Goal: Task Accomplishment & Management: Manage account settings

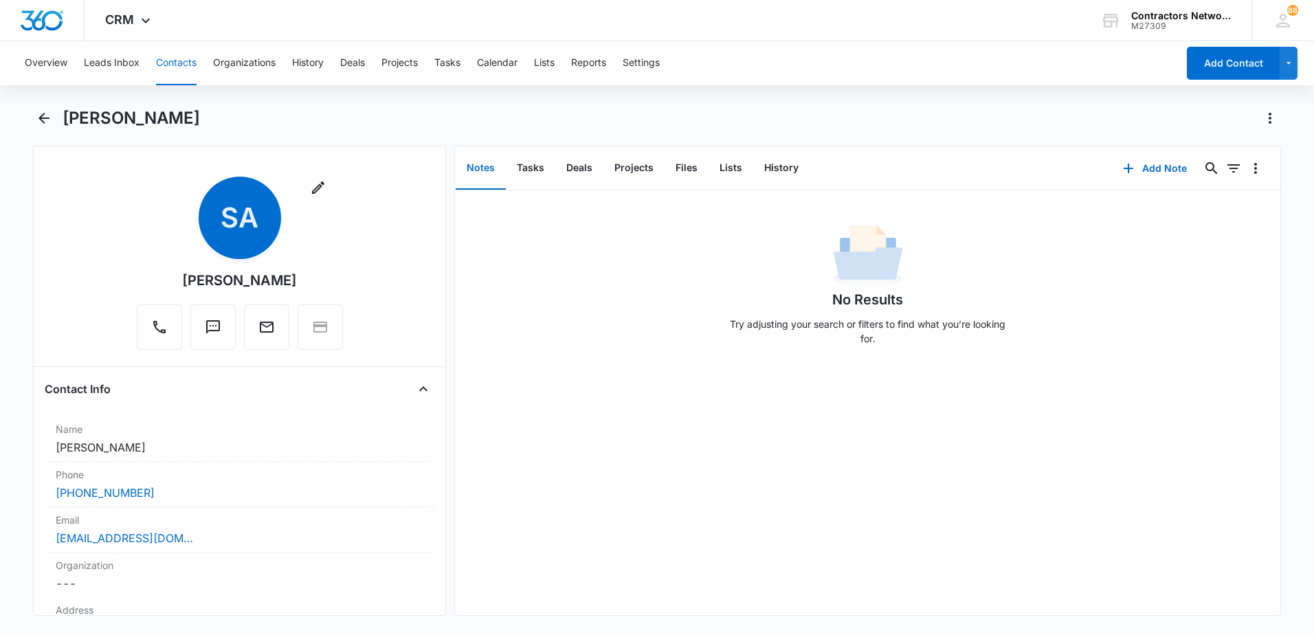
click at [177, 63] on button "Contacts" at bounding box center [176, 63] width 41 height 44
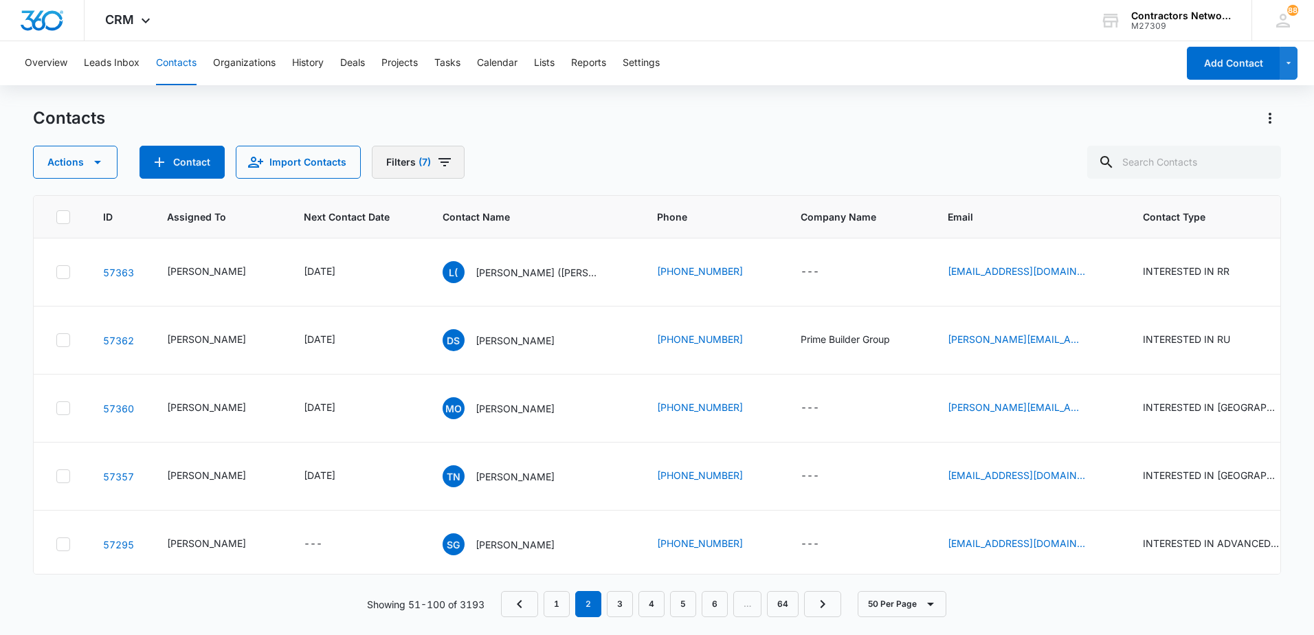
scroll to position [1168, 0]
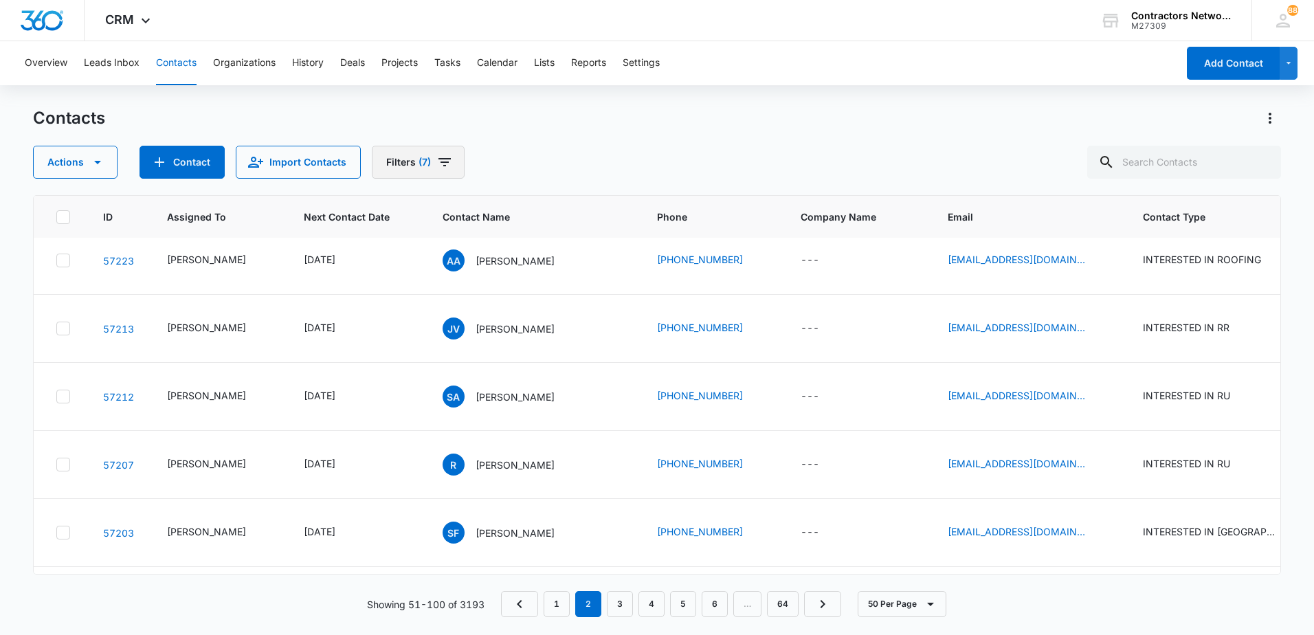
click at [440, 159] on icon "Filters" at bounding box center [444, 162] width 12 height 8
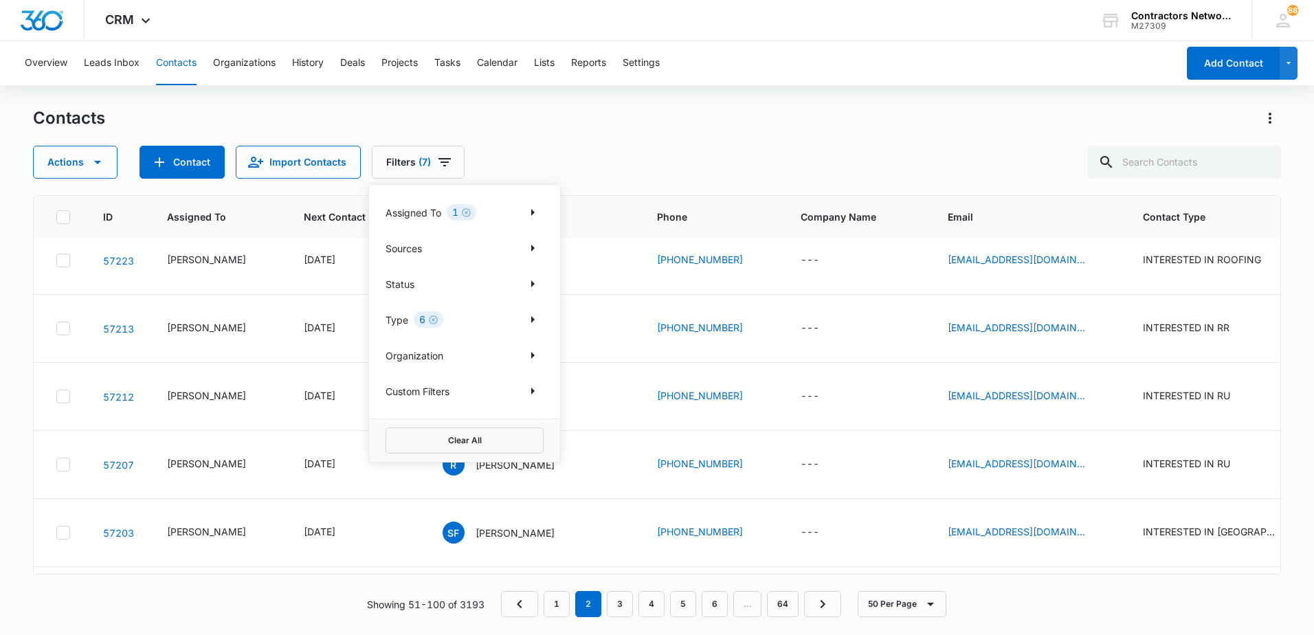
click at [447, 456] on div "Clear All" at bounding box center [464, 439] width 191 height 43
click at [462, 447] on button "Clear All" at bounding box center [464, 440] width 158 height 26
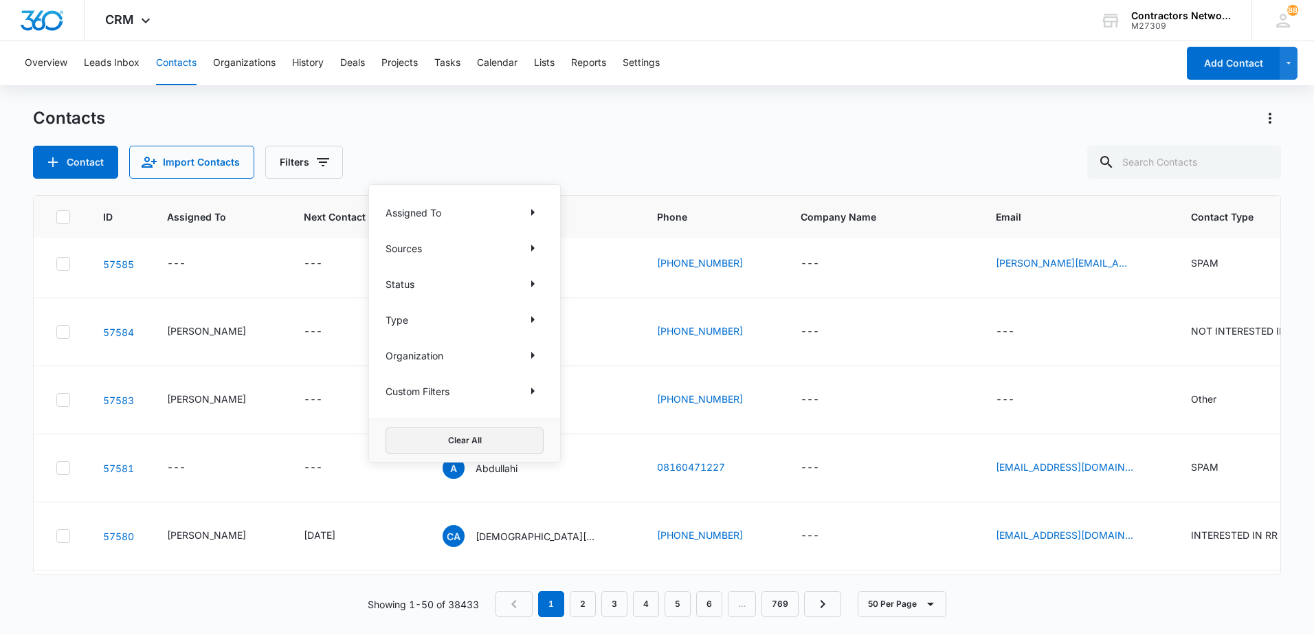
scroll to position [0, 0]
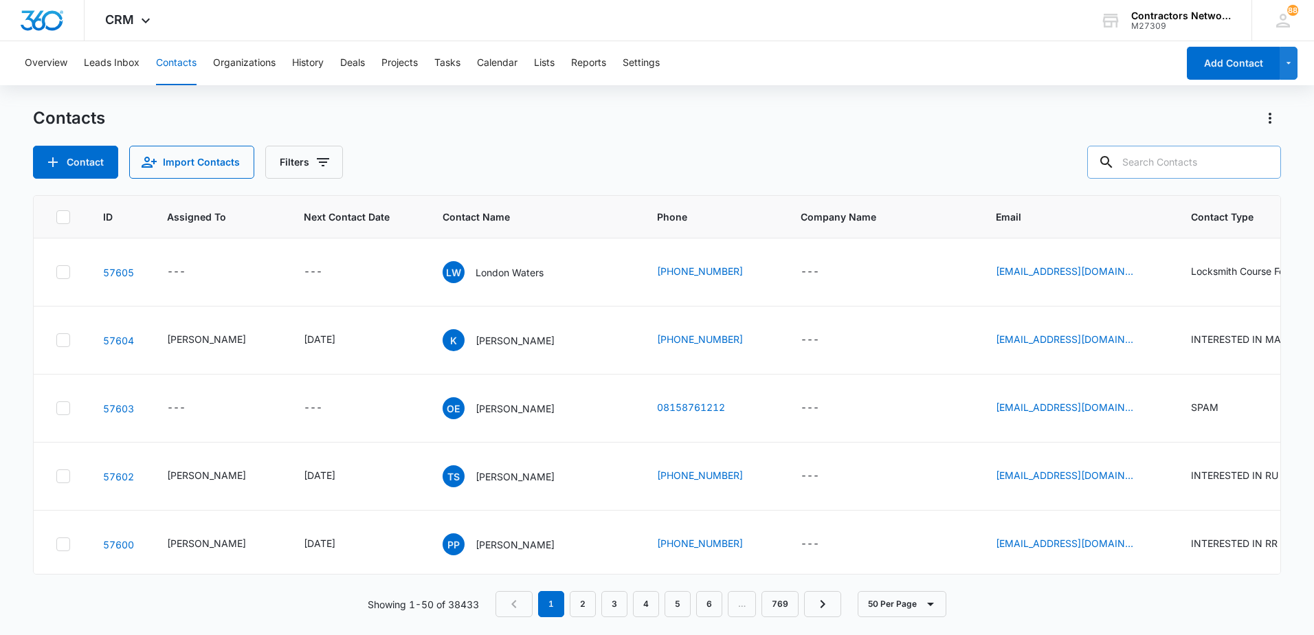
click at [1193, 163] on input "text" at bounding box center [1184, 162] width 194 height 33
type input "[PHONE_NUMBER]"
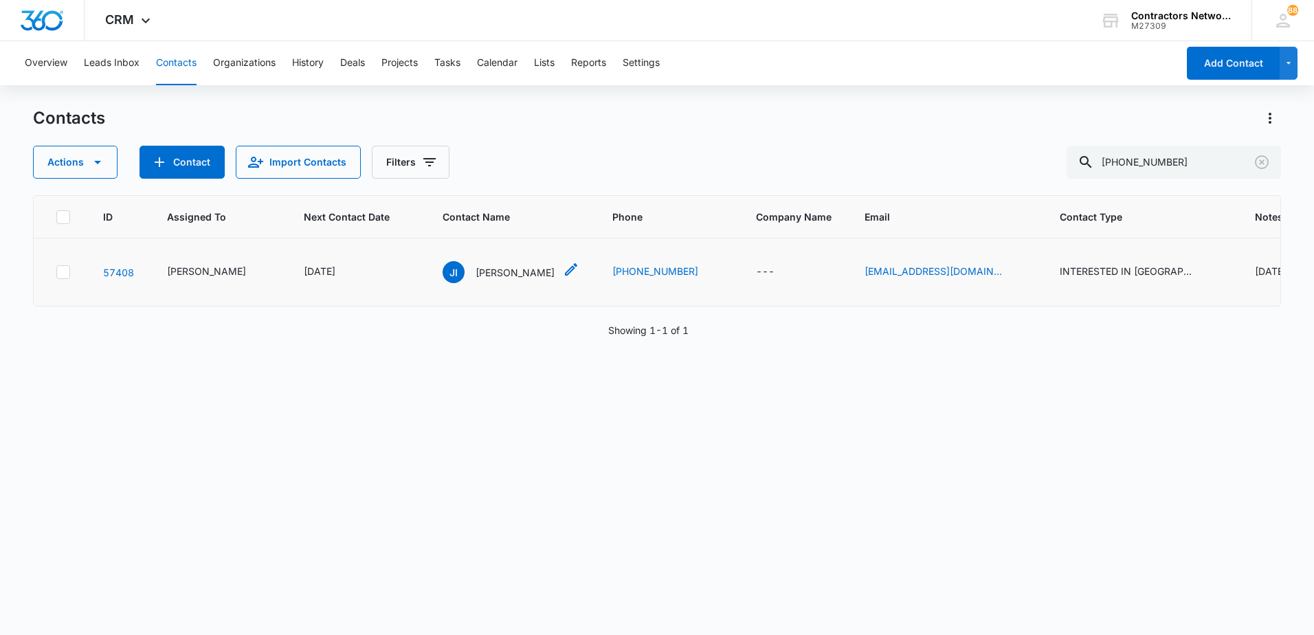
click at [492, 276] on p "[PERSON_NAME]" at bounding box center [514, 272] width 79 height 14
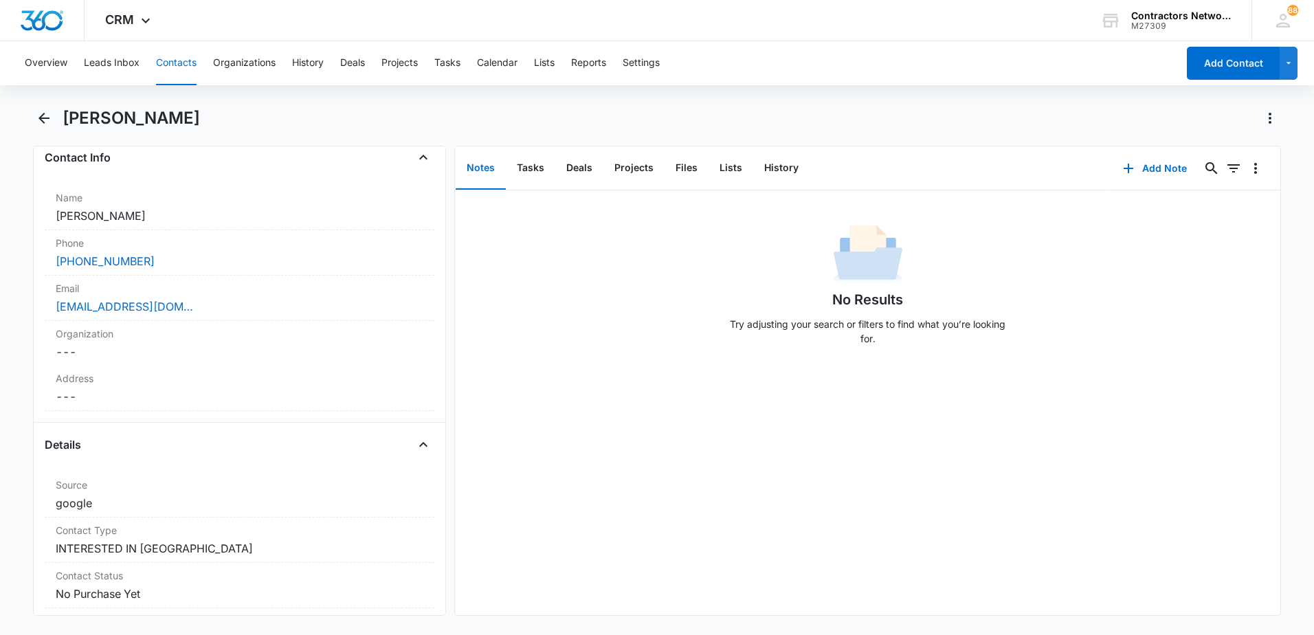
scroll to position [275, 0]
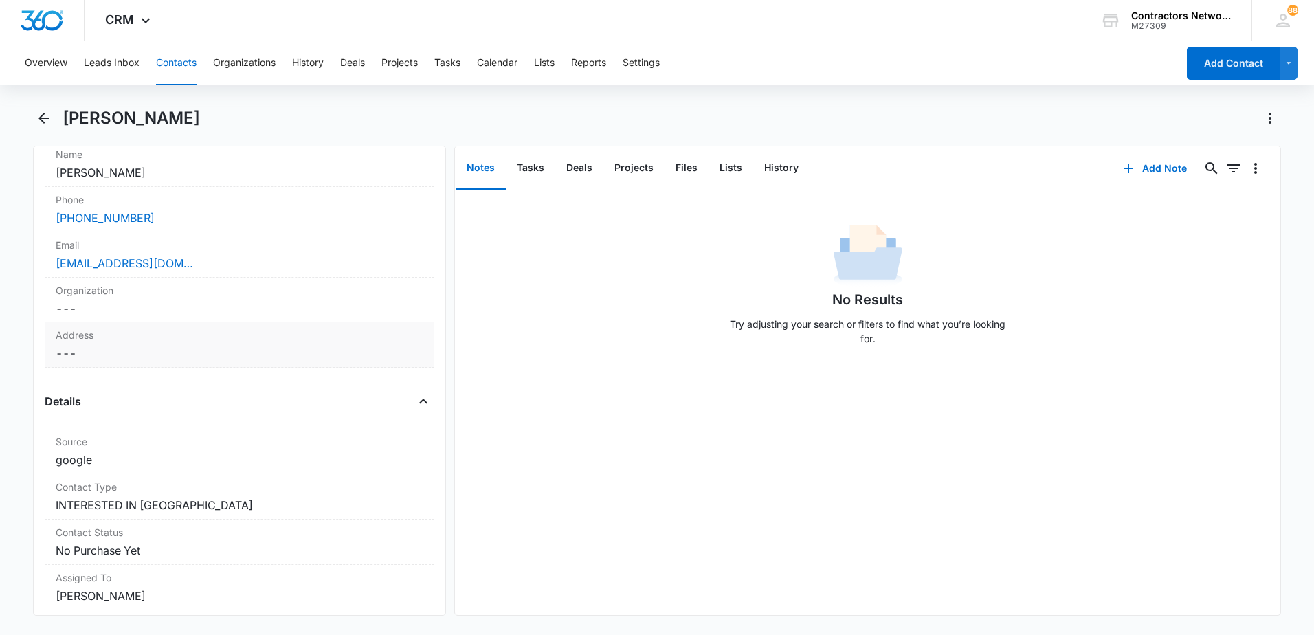
click at [121, 348] on dd "Cancel Save Changes ---" at bounding box center [240, 353] width 368 height 16
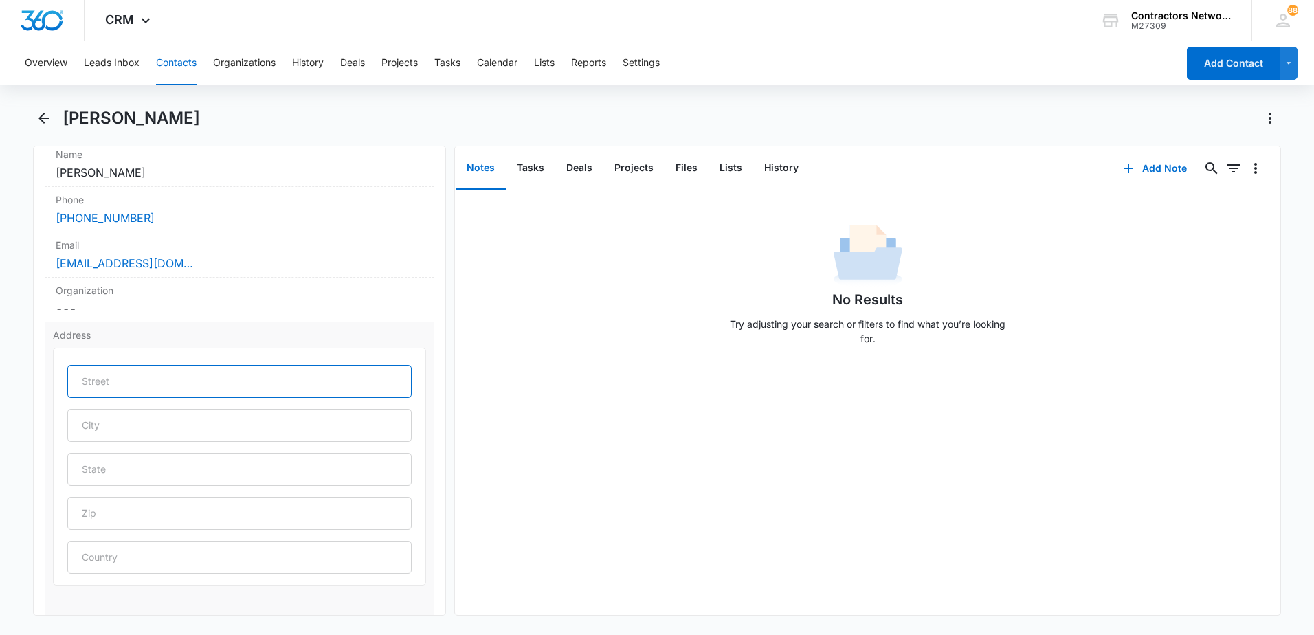
click at [97, 385] on input "text" at bounding box center [239, 381] width 344 height 33
type input "[STREET_ADDRESS]"
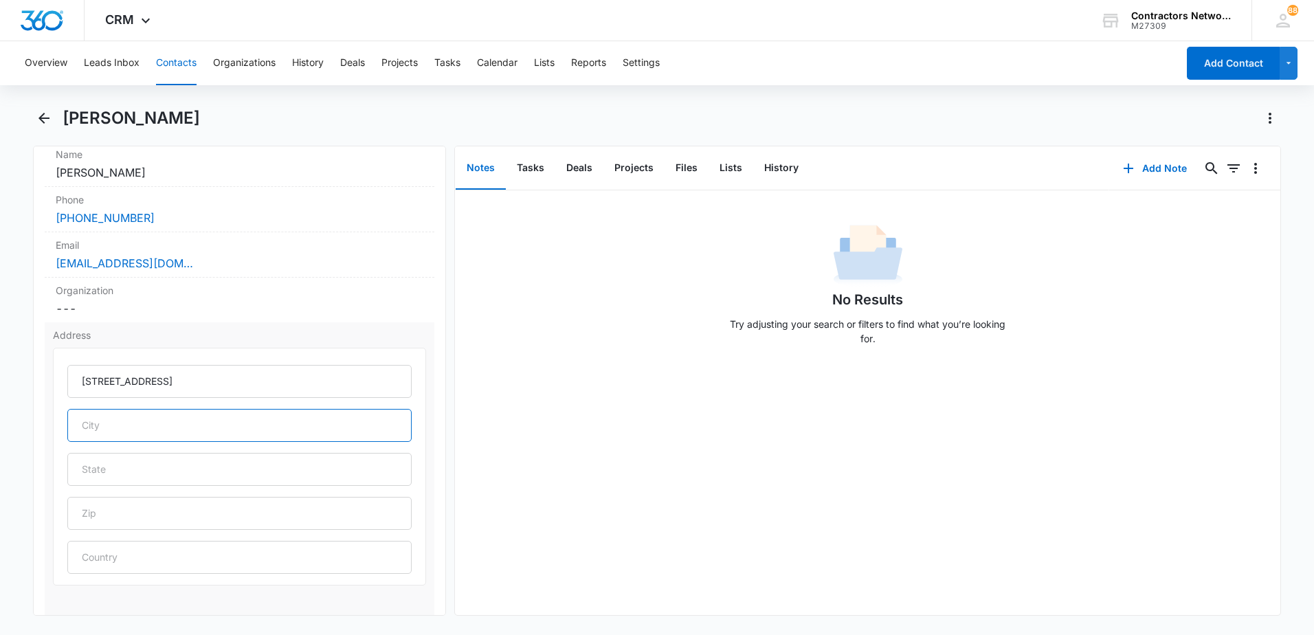
click at [110, 424] on input "text" at bounding box center [239, 425] width 344 height 33
type input "Moline"
type input "IL"
type input "61265"
type input "[GEOGRAPHIC_DATA]"
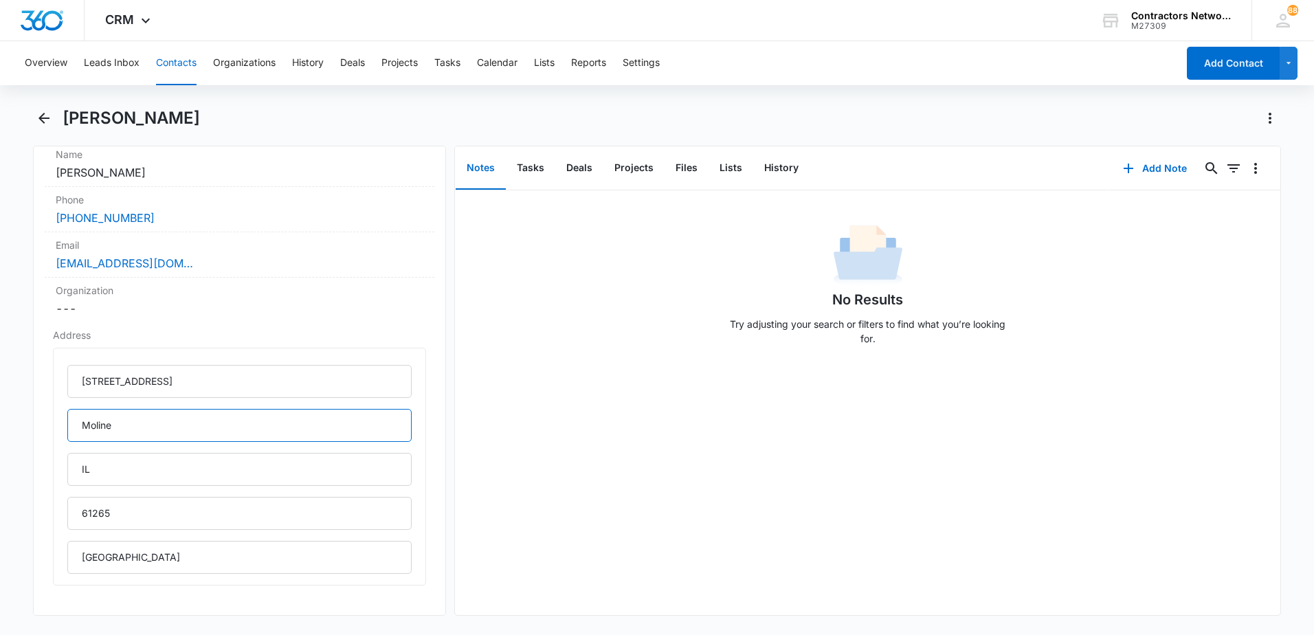
type input "Moline"
click at [541, 491] on div "No Results Try adjusting your search or filters to find what you’re looking for." at bounding box center [867, 402] width 825 height 425
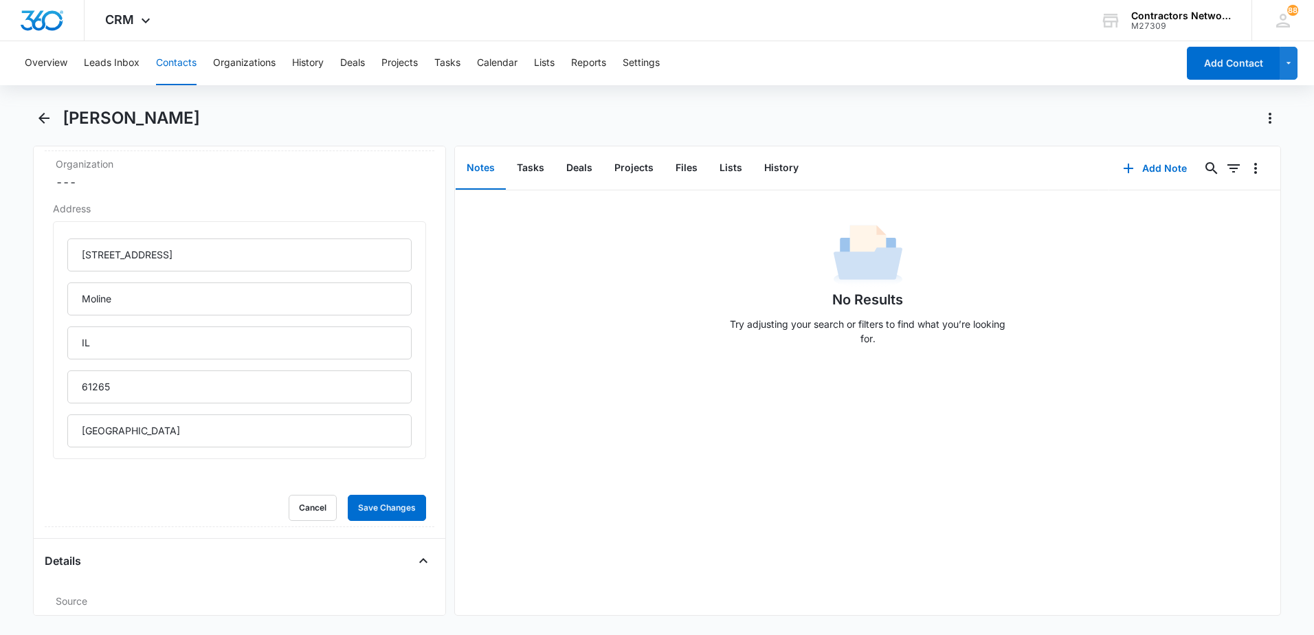
scroll to position [412, 0]
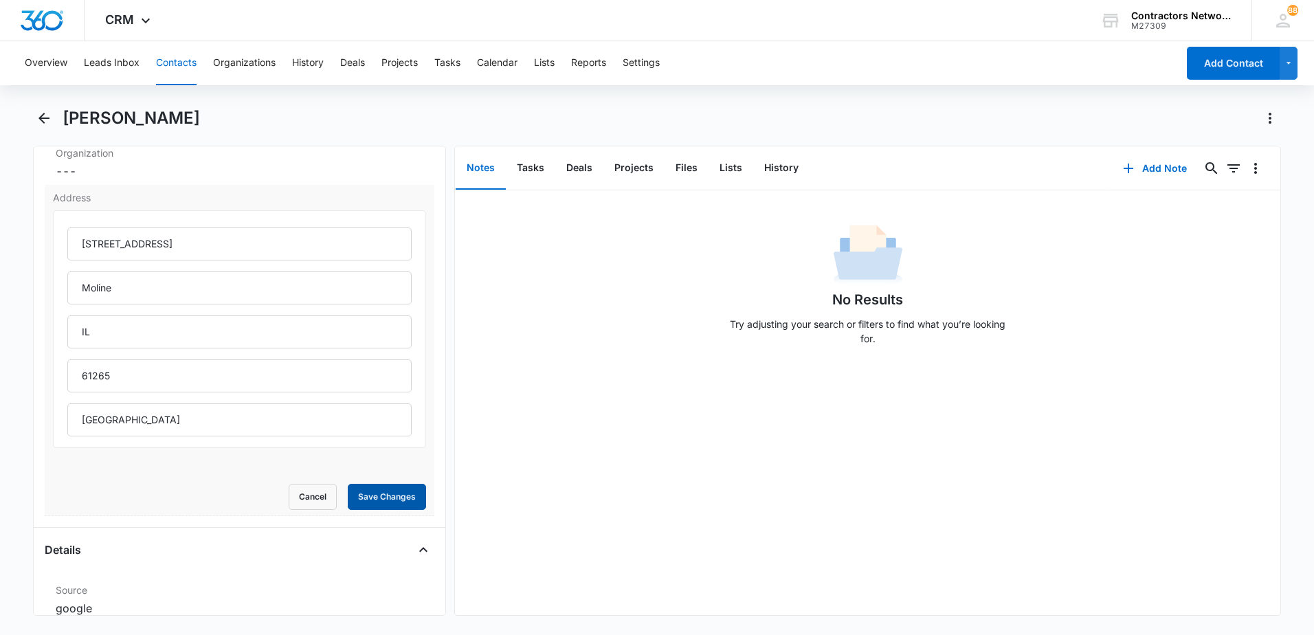
click at [358, 497] on button "Save Changes" at bounding box center [387, 497] width 78 height 26
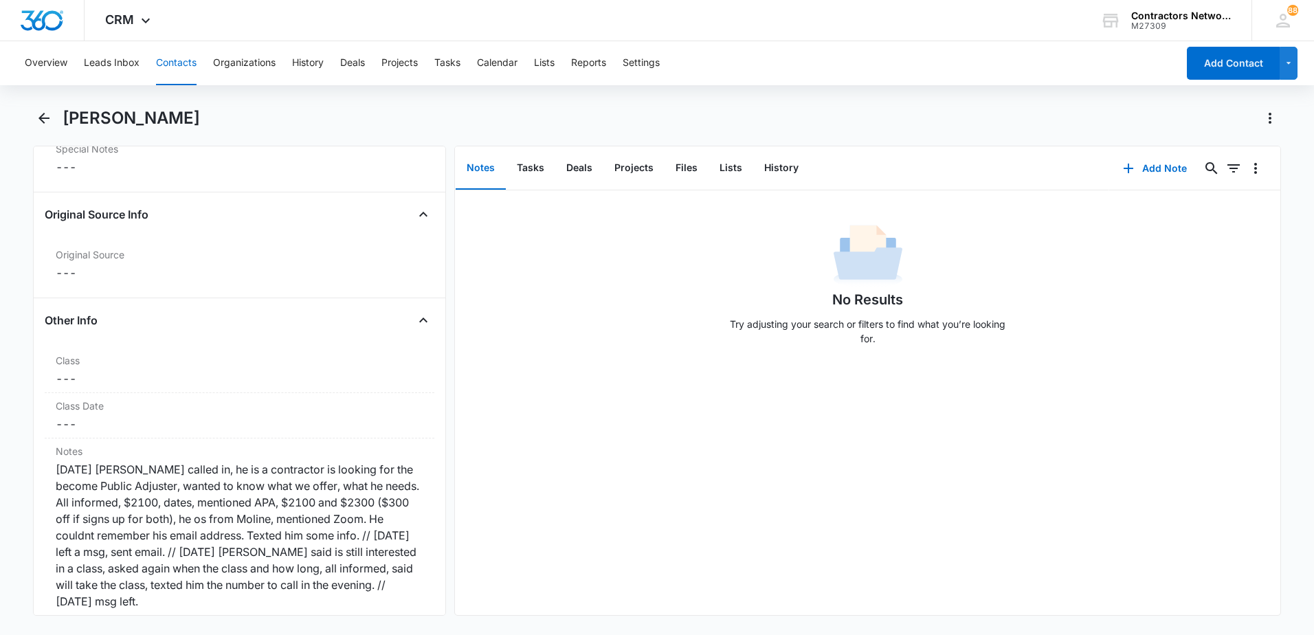
scroll to position [1443, 0]
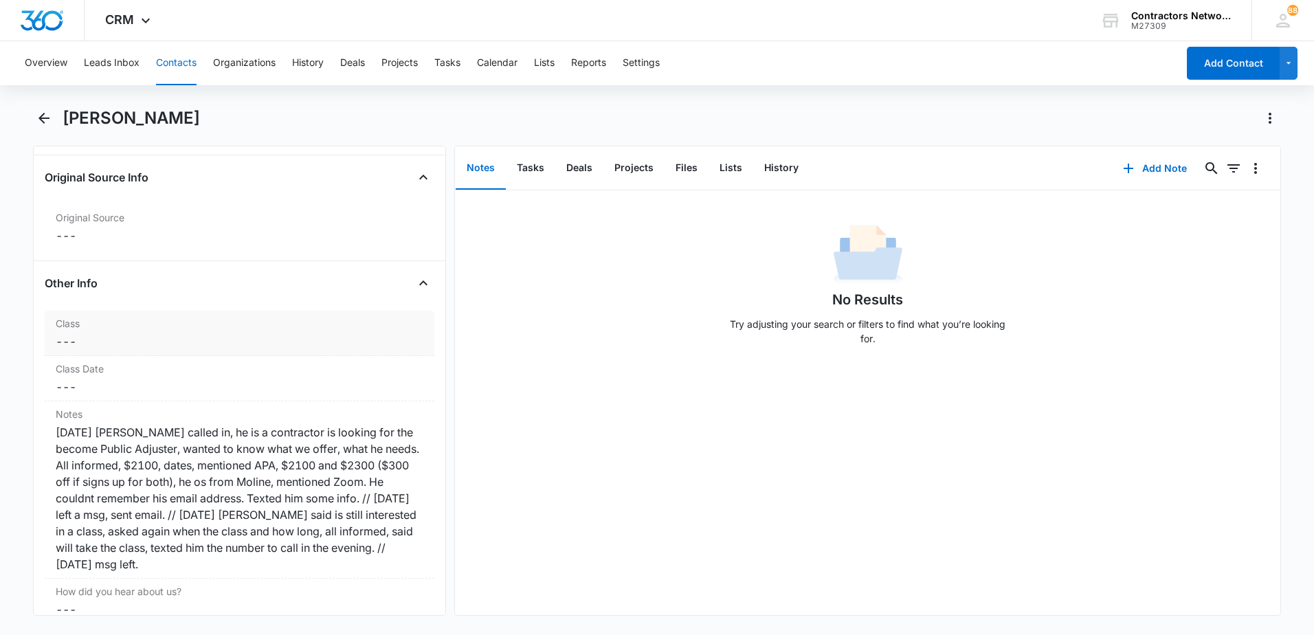
click at [169, 348] on dd "Cancel Save Changes ---" at bounding box center [240, 341] width 368 height 16
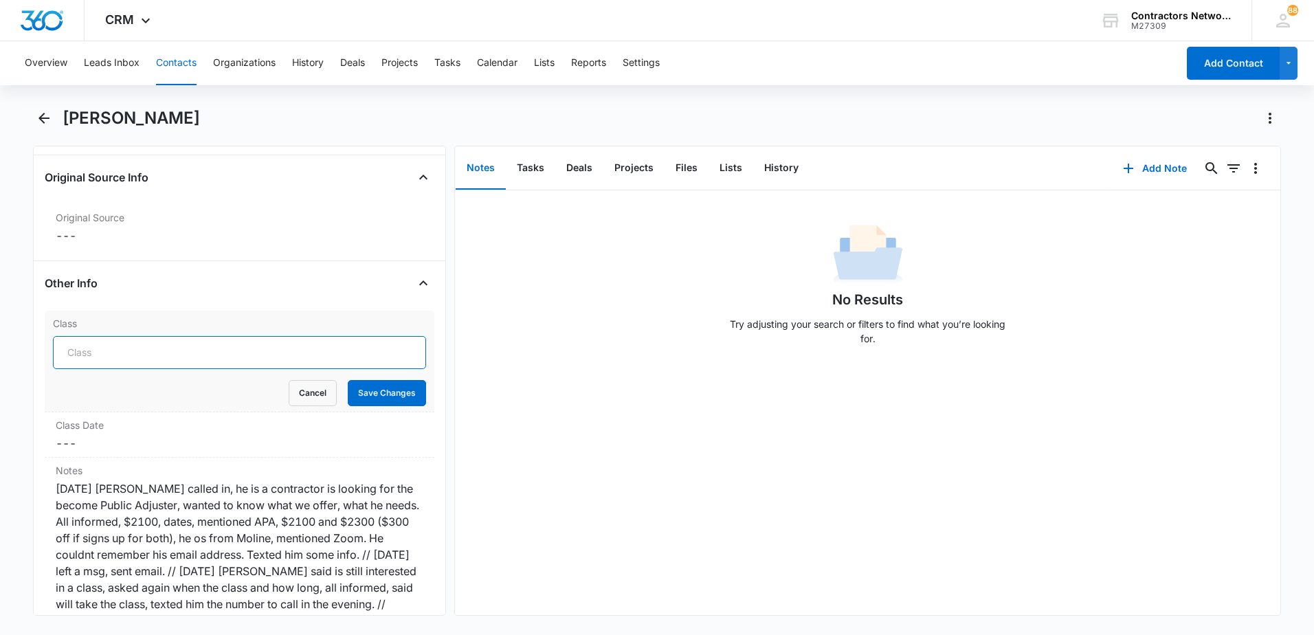
click at [169, 348] on input "Class" at bounding box center [239, 352] width 373 height 33
click at [206, 356] on input "PUBLIC ADJUSTER [DATE]" at bounding box center [239, 352] width 373 height 33
type input "PUBLIC ADJUSTER [DATE]"
click at [367, 396] on button "Save Changes" at bounding box center [387, 393] width 78 height 26
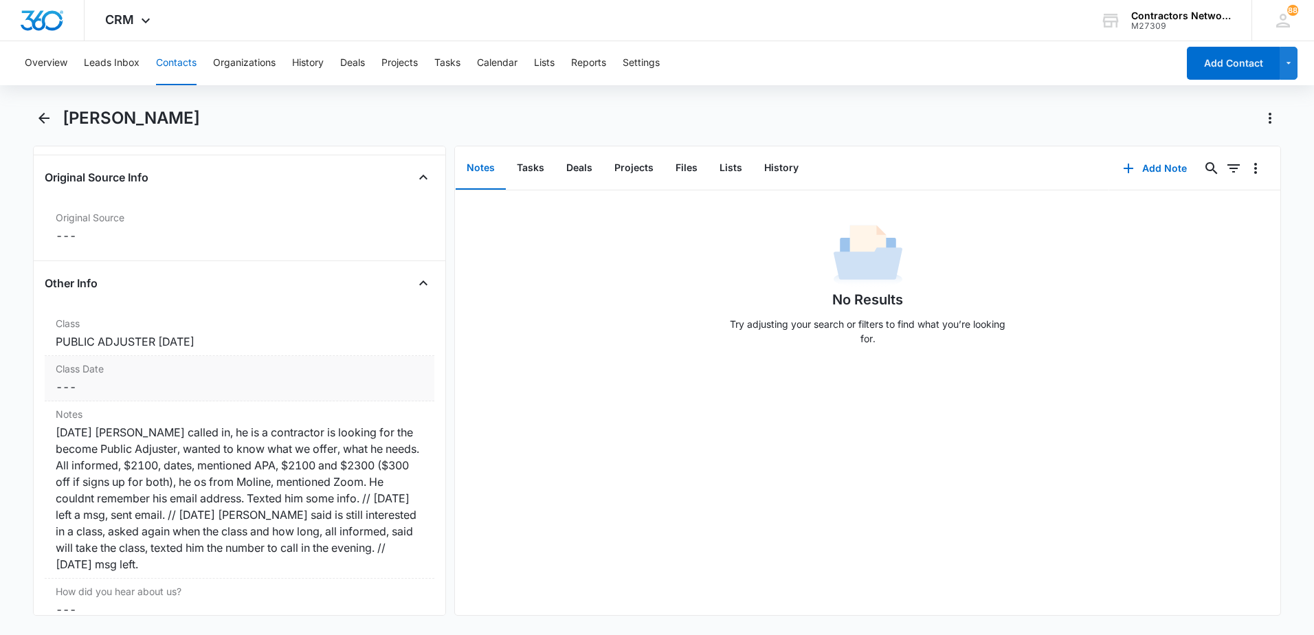
click at [99, 379] on dd "Cancel Save Changes ---" at bounding box center [240, 387] width 368 height 16
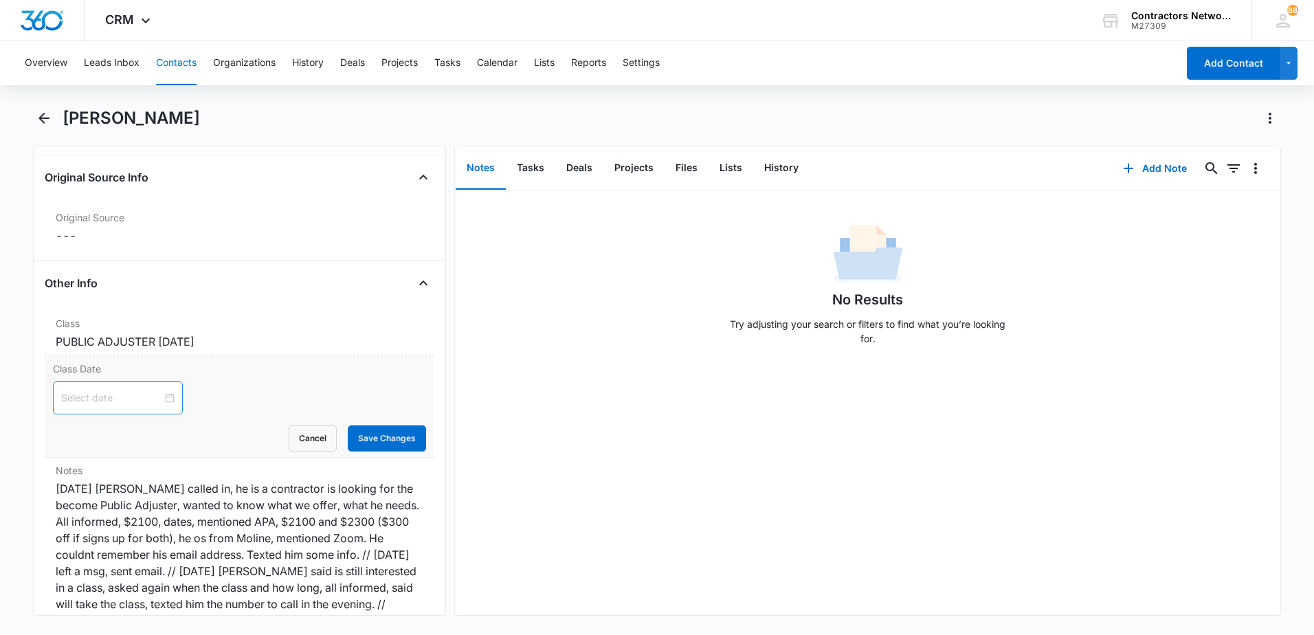
click at [107, 401] on input at bounding box center [111, 397] width 101 height 15
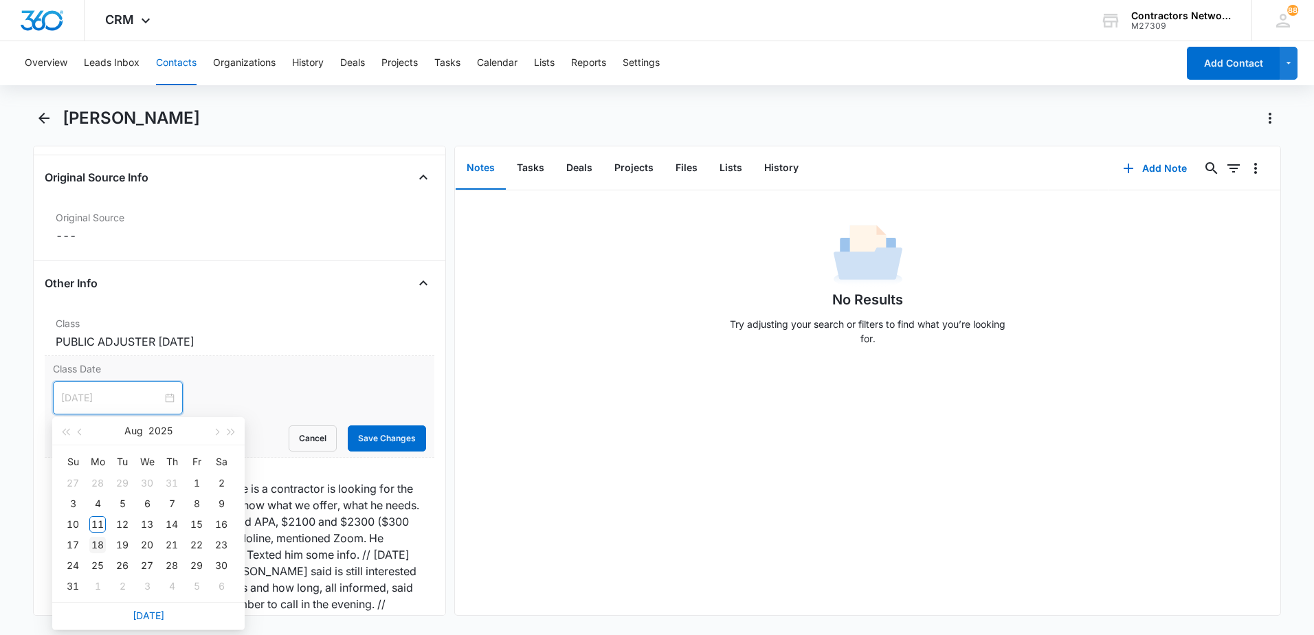
type input "[DATE]"
click at [97, 544] on div "18" at bounding box center [97, 545] width 16 height 16
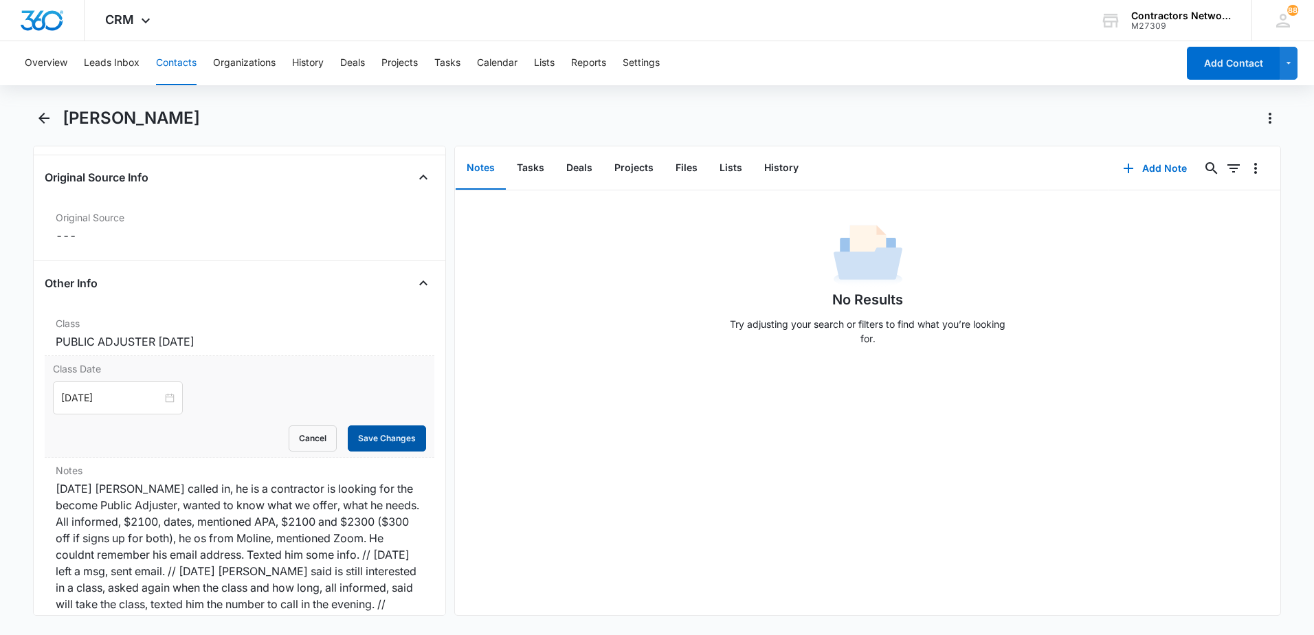
click at [365, 443] on button "Save Changes" at bounding box center [387, 438] width 78 height 26
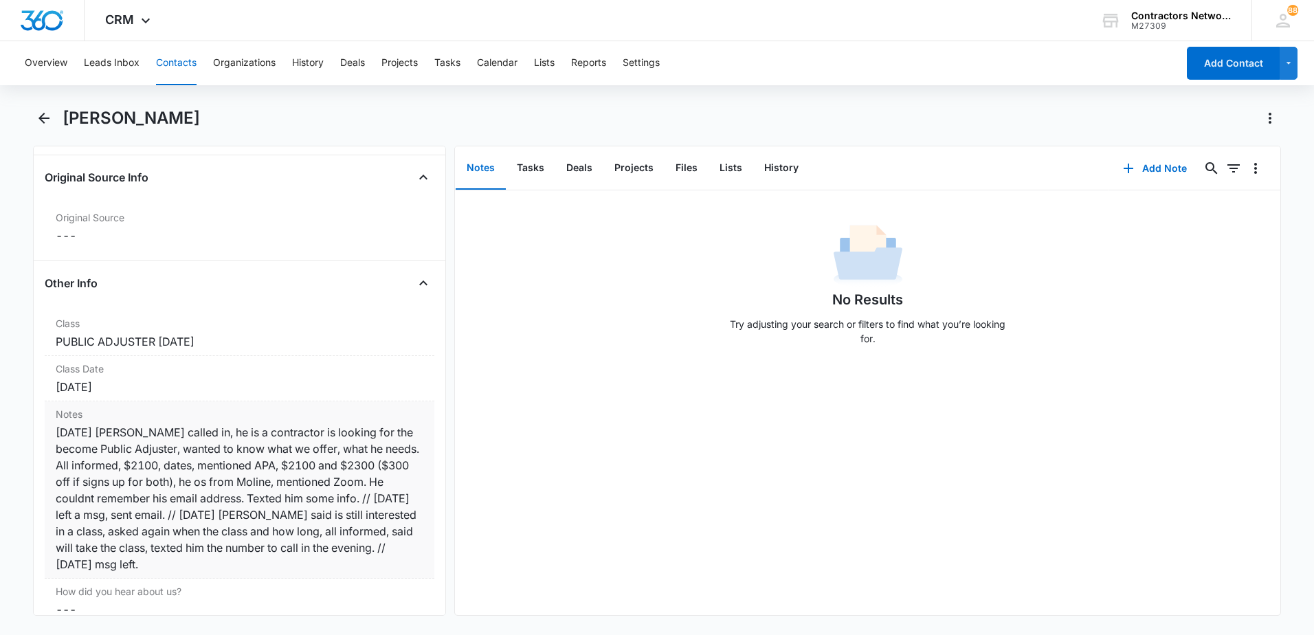
click at [338, 571] on div "[DATE] [PERSON_NAME] called in, he is a contractor is looking for the become Pu…" at bounding box center [240, 498] width 368 height 148
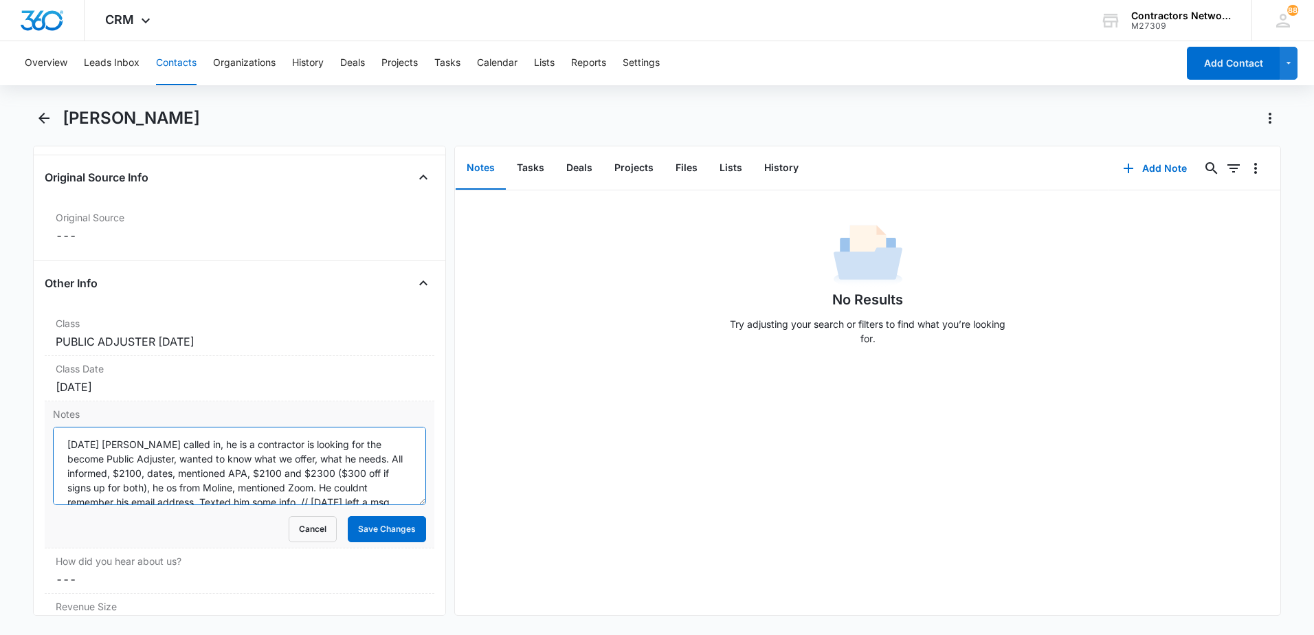
scroll to position [72, 0]
click at [359, 497] on textarea "[DATE] [PERSON_NAME] called in, he is a contractor is looking for the become Pu…" at bounding box center [239, 466] width 373 height 78
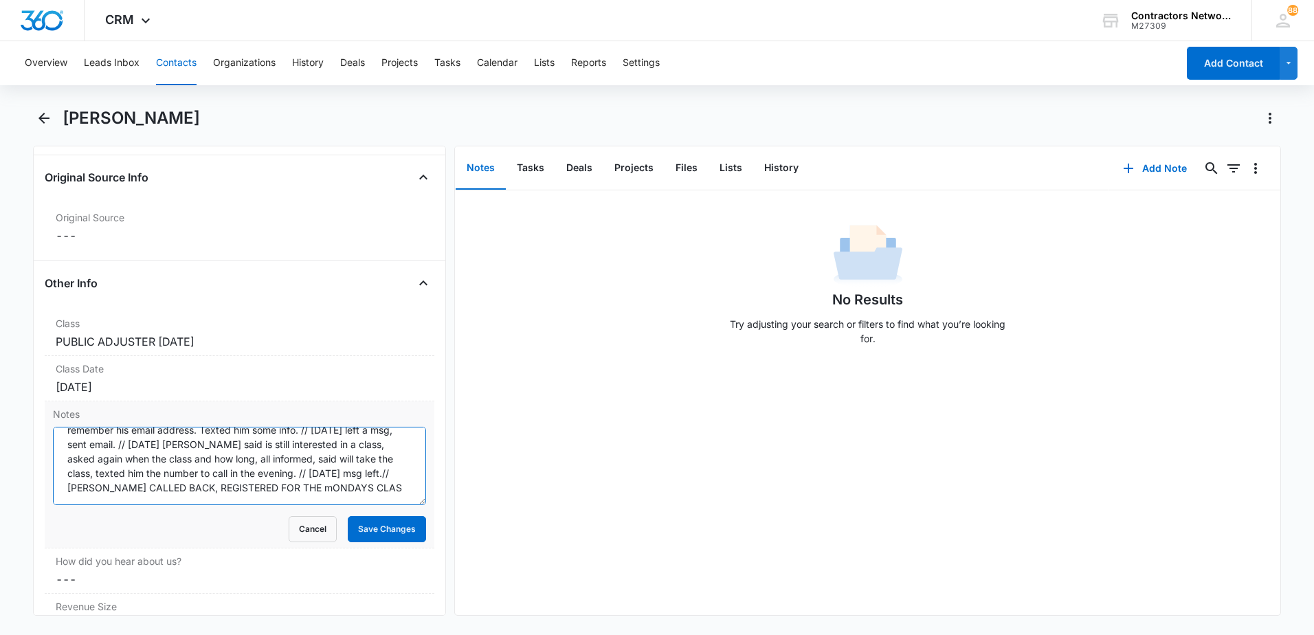
scroll to position [76, 0]
click at [377, 501] on textarea "[DATE] [PERSON_NAME] called in, he is a contractor is looking for the become Pu…" at bounding box center [239, 466] width 373 height 78
type textarea "[DATE] [PERSON_NAME] called in, he is a contractor is looking for the become Pu…"
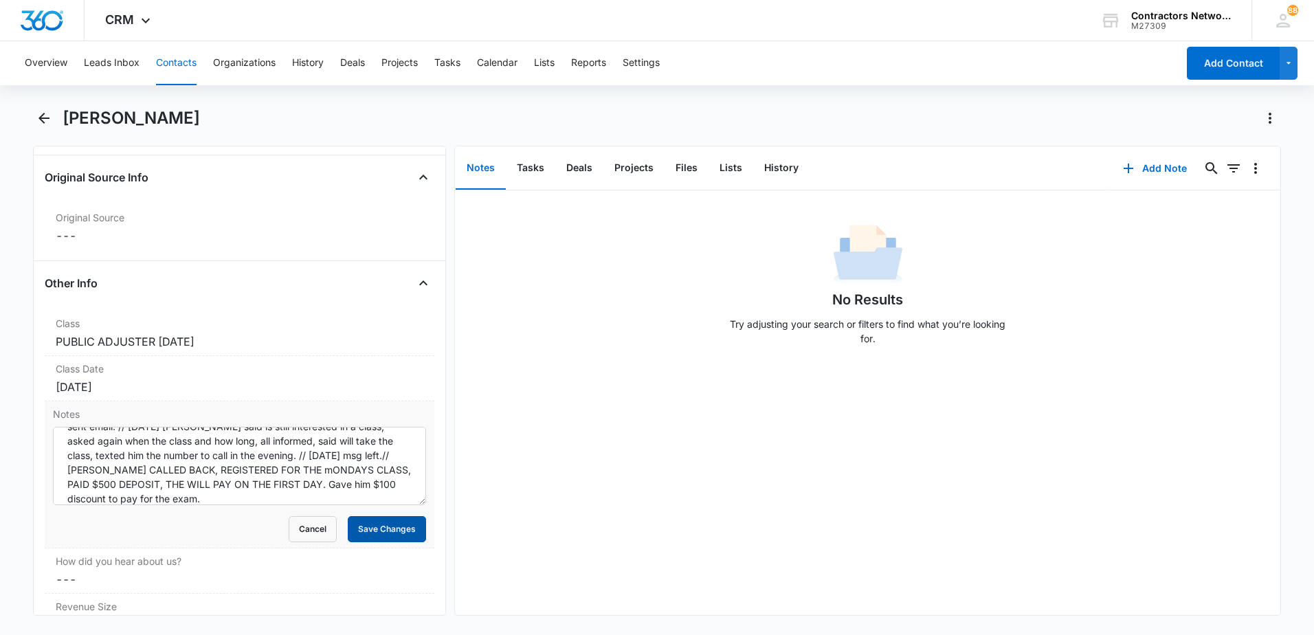
click at [393, 534] on button "Save Changes" at bounding box center [387, 529] width 78 height 26
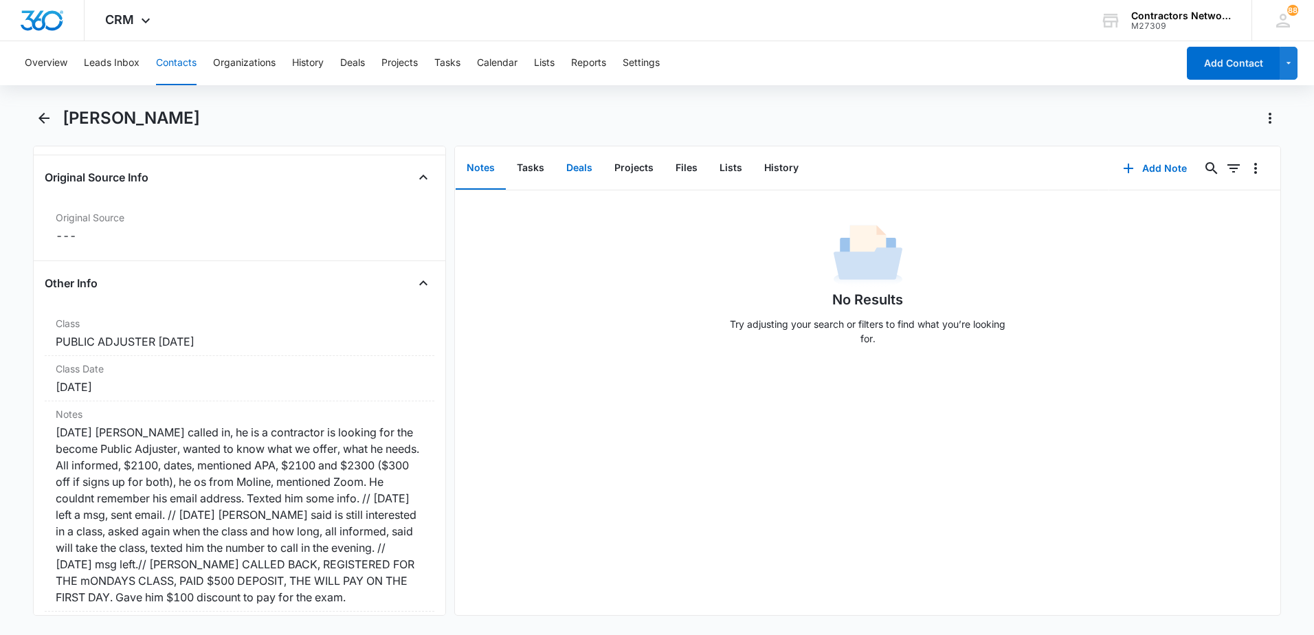
drag, startPoint x: 579, startPoint y: 168, endPoint x: 585, endPoint y: 223, distance: 55.3
click at [585, 223] on div "Notes Tasks Deals Projects Files Lists History Add Note 0 0 No Results Try adju…" at bounding box center [867, 381] width 826 height 470
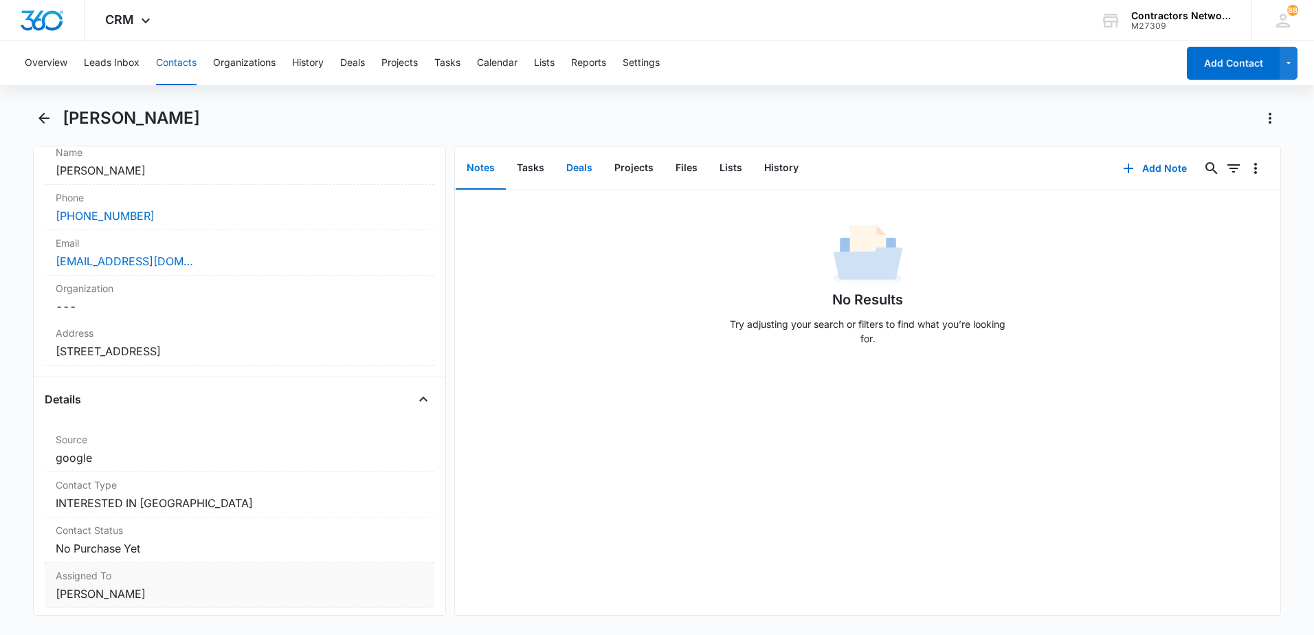
scroll to position [275, 0]
click at [312, 267] on div "[EMAIL_ADDRESS][DOMAIN_NAME]" at bounding box center [240, 263] width 368 height 16
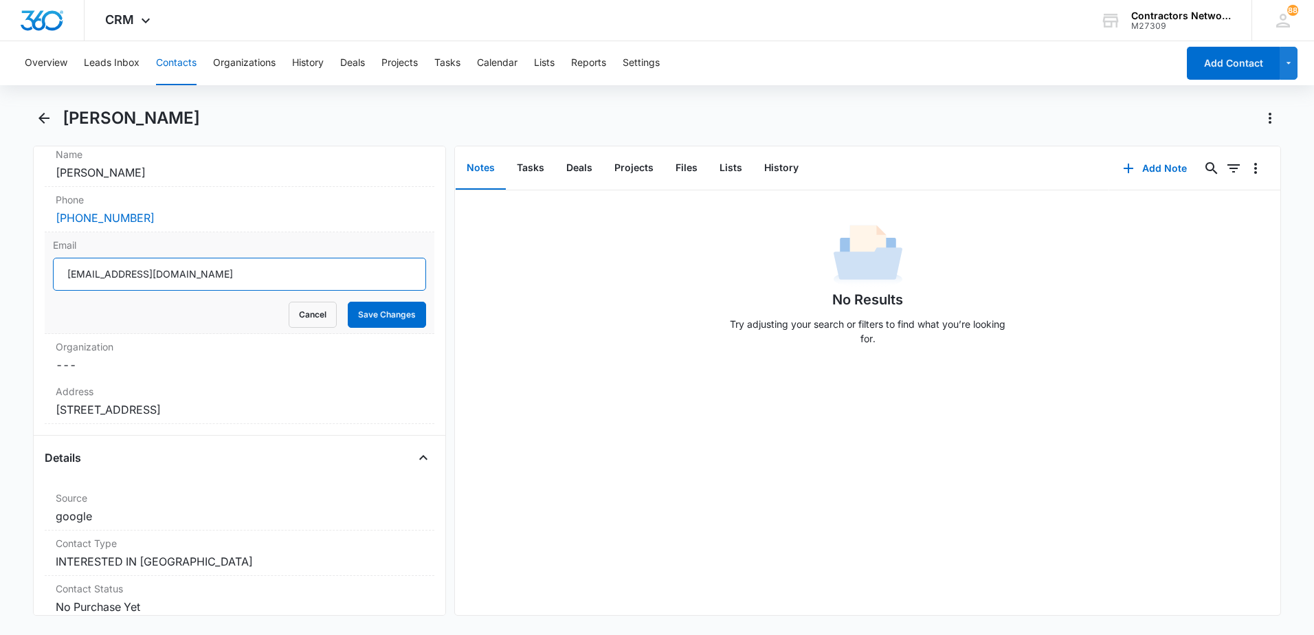
click at [186, 278] on input "[EMAIL_ADDRESS][DOMAIN_NAME]" at bounding box center [239, 274] width 373 height 33
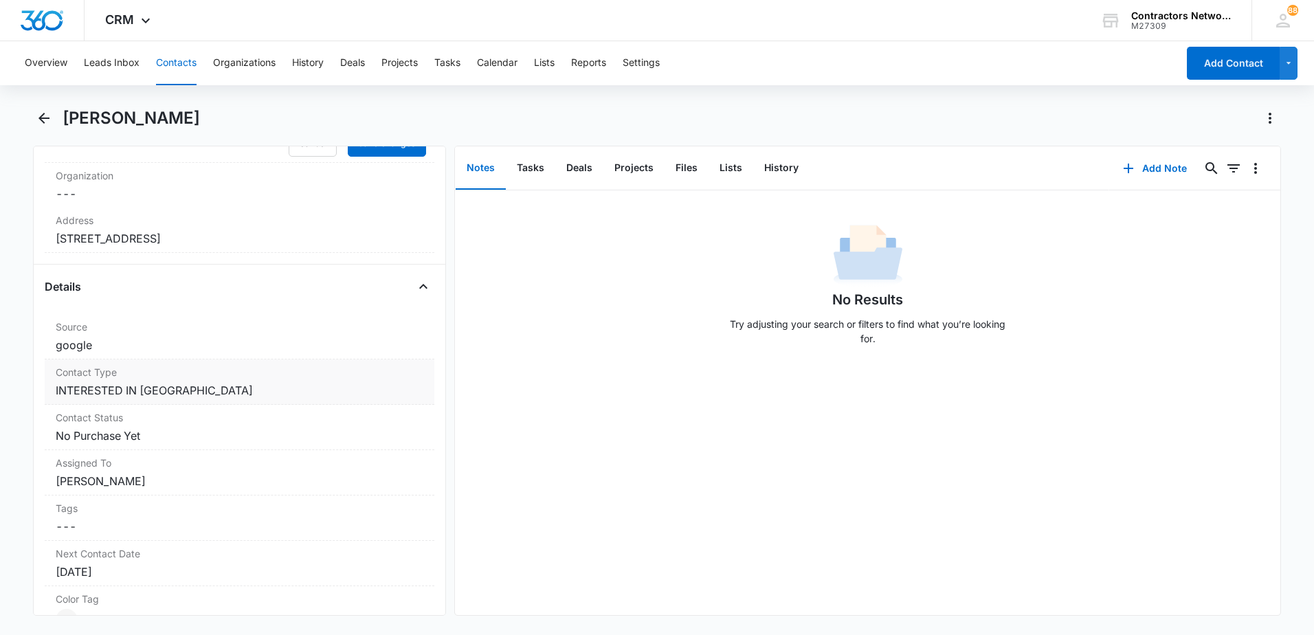
scroll to position [481, 0]
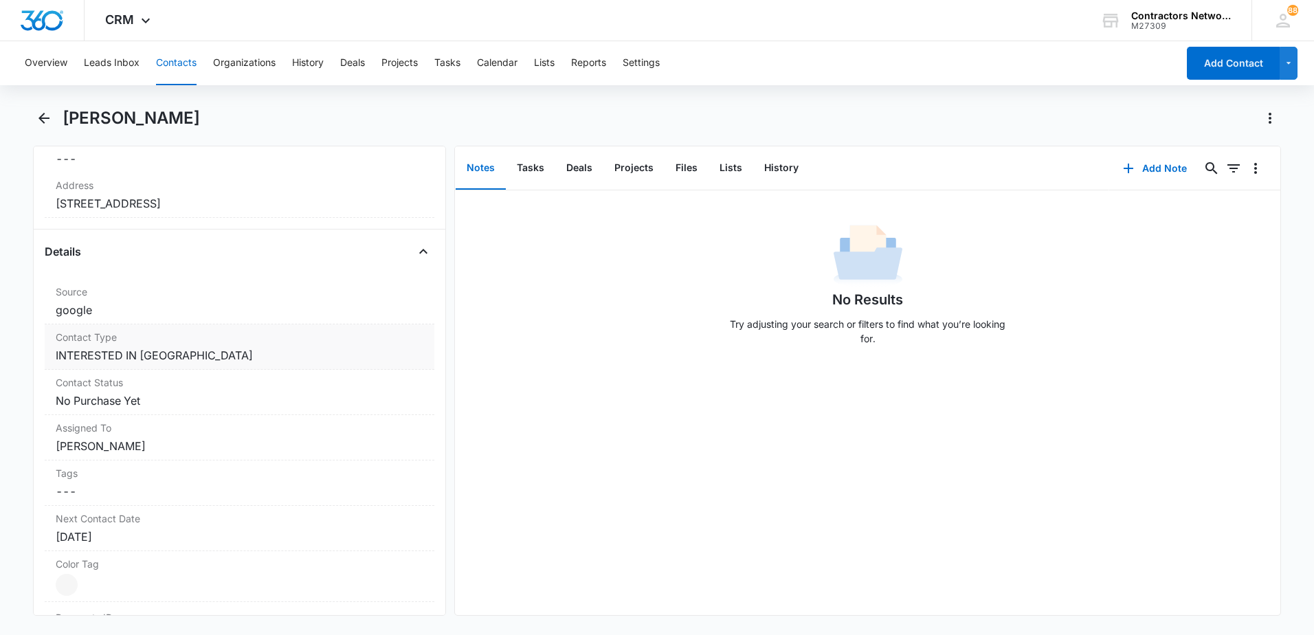
click at [235, 366] on div "Contact Type Cancel Save Changes INTERESTED IN [GEOGRAPHIC_DATA]" at bounding box center [240, 346] width 390 height 45
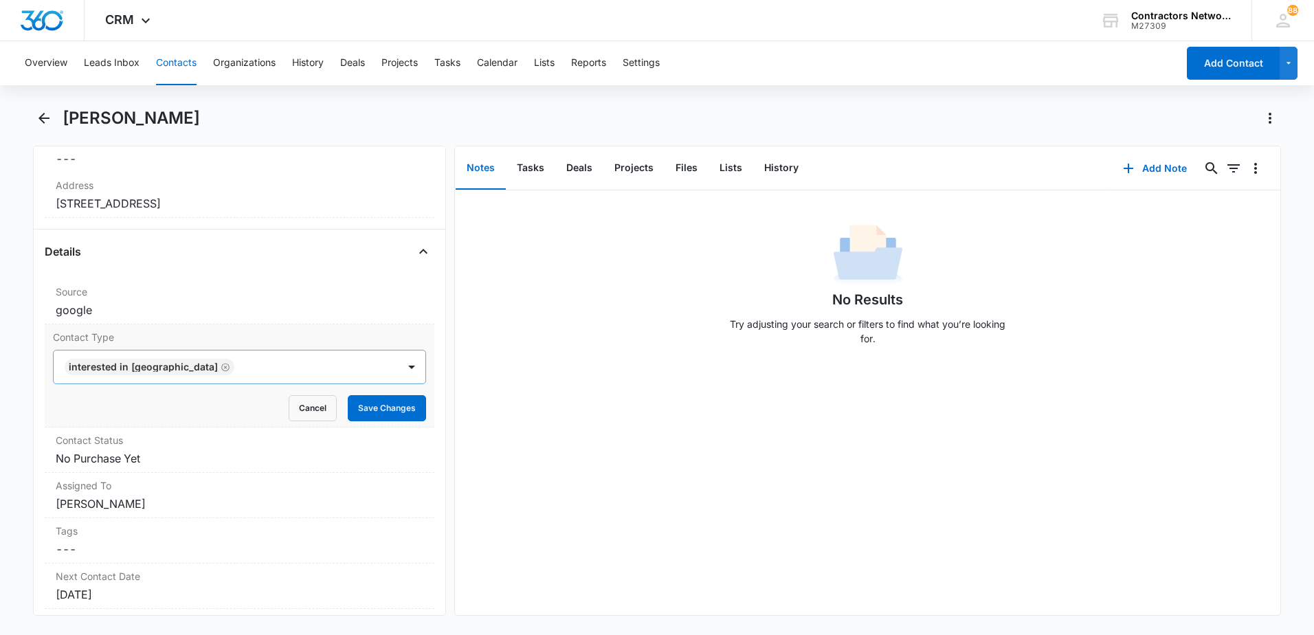
click at [221, 368] on icon "Remove INTERESTED IN PA" at bounding box center [226, 367] width 10 height 10
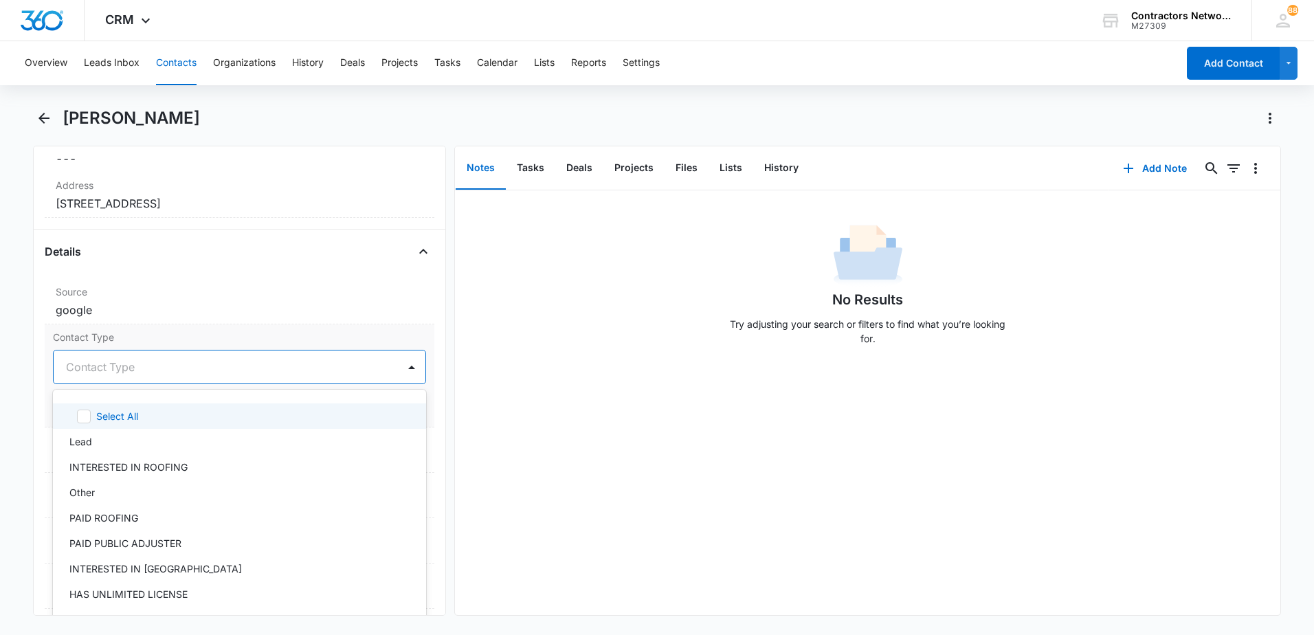
click at [148, 372] on div at bounding box center [223, 366] width 314 height 19
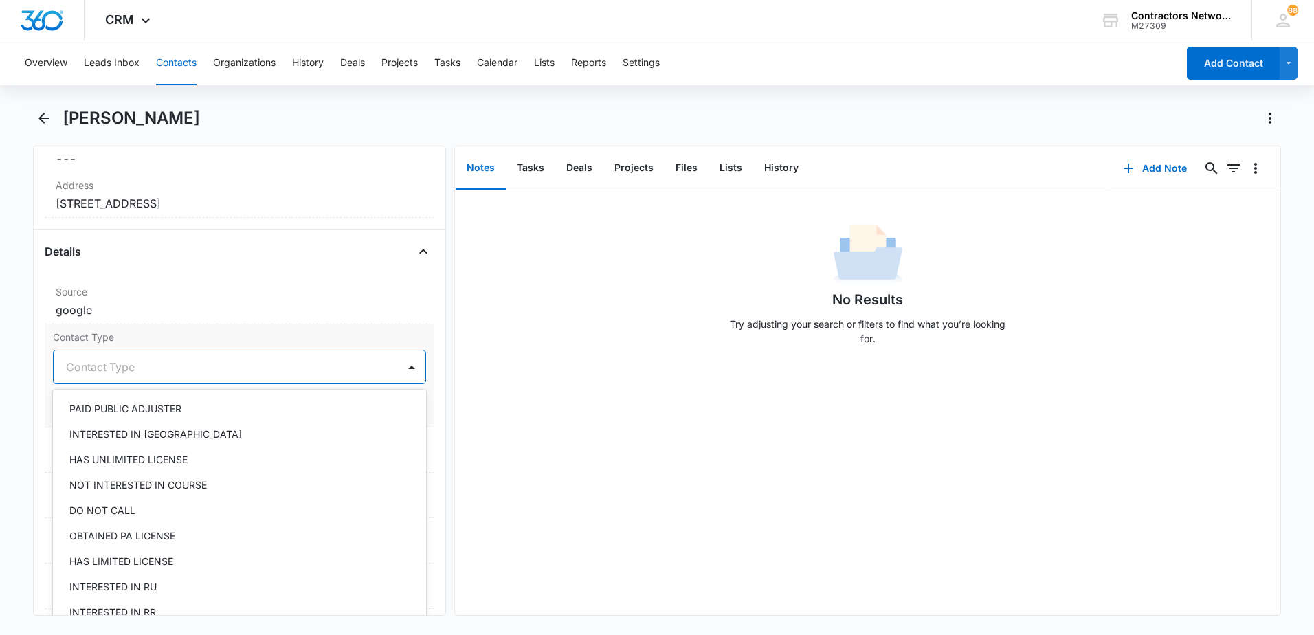
scroll to position [137, 0]
click at [166, 399] on div "Select All Lead INTERESTED IN ROOFING Other PAID ROOFING PAID PUBLIC ADJUSTER I…" at bounding box center [239, 546] width 373 height 312
click at [178, 407] on p "PAID PUBLIC ADJUSTER" at bounding box center [125, 405] width 112 height 14
click at [560, 418] on div "No Results Try adjusting your search or filters to find what you’re looking for." at bounding box center [867, 402] width 825 height 425
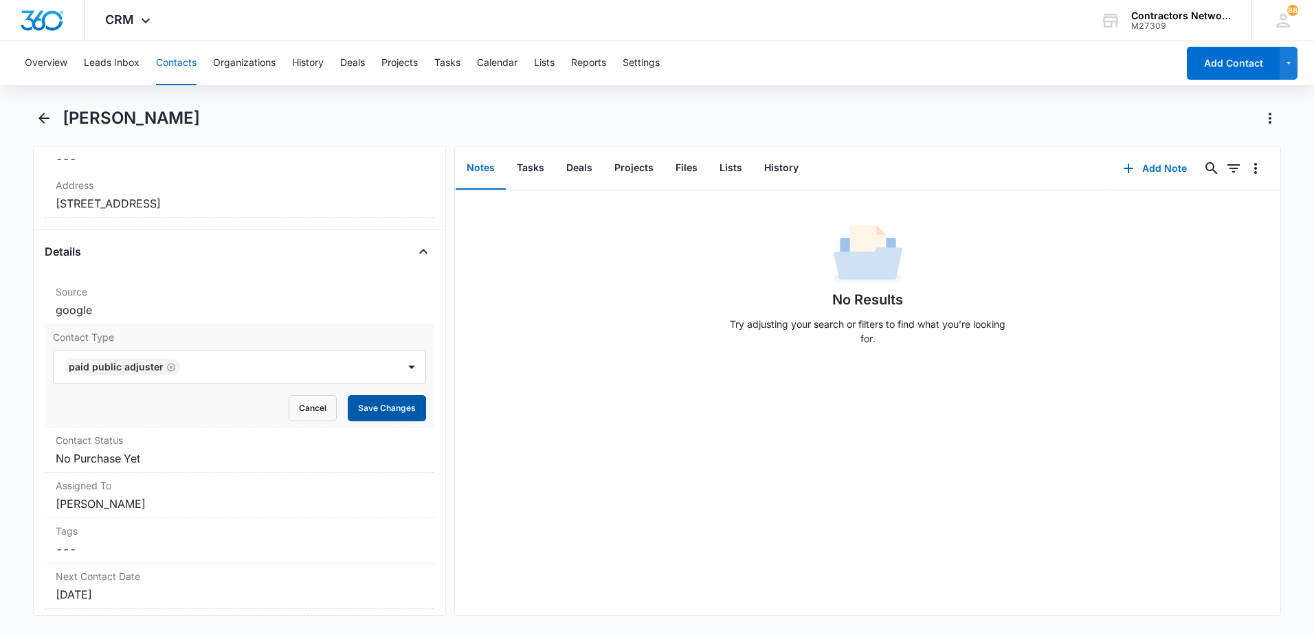
click at [392, 416] on button "Save Changes" at bounding box center [387, 408] width 78 height 26
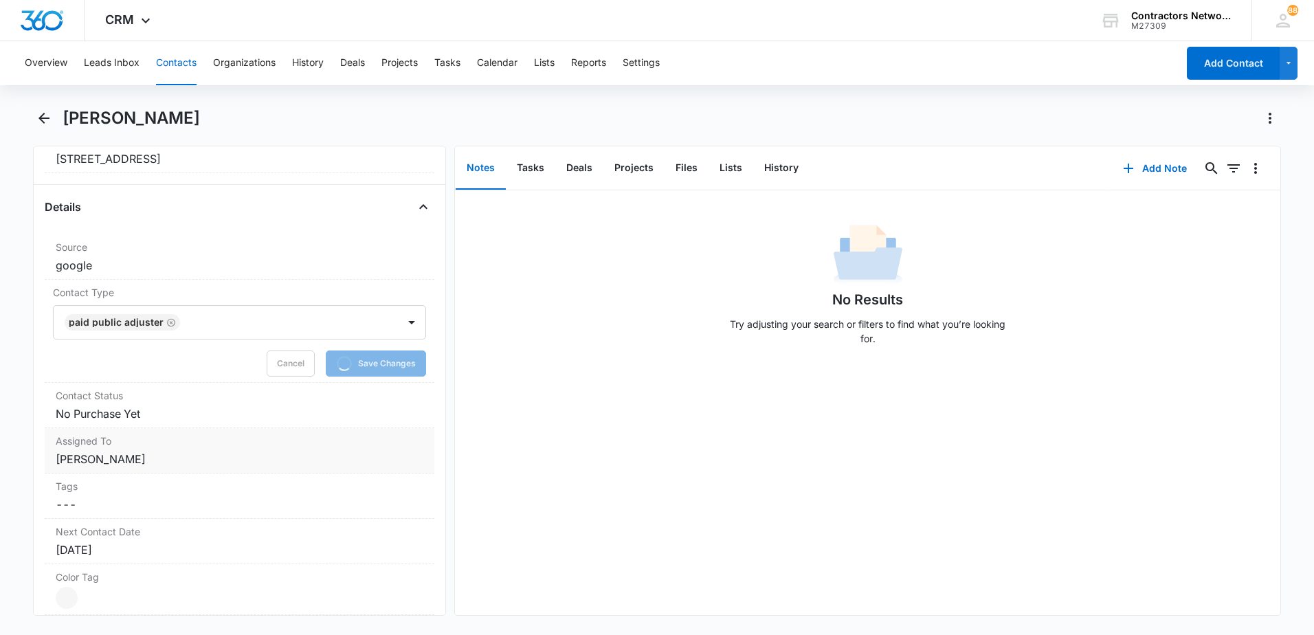
scroll to position [550, 0]
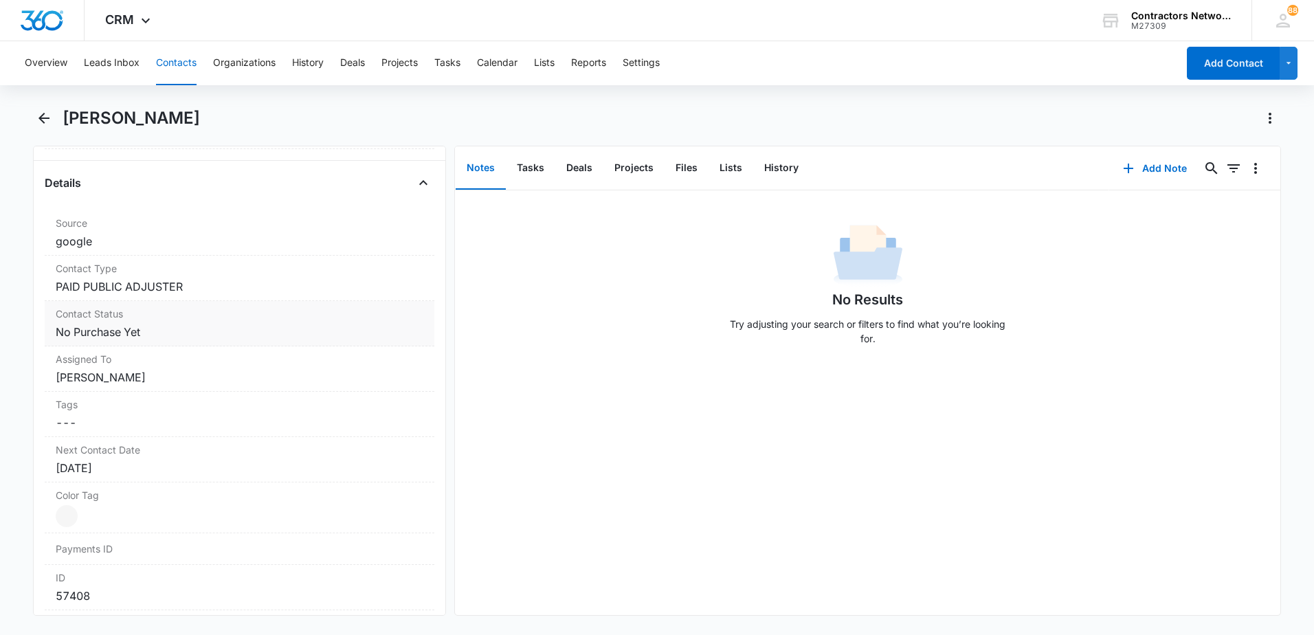
click at [167, 336] on dd "Cancel Save Changes No Purchase Yet" at bounding box center [240, 332] width 368 height 16
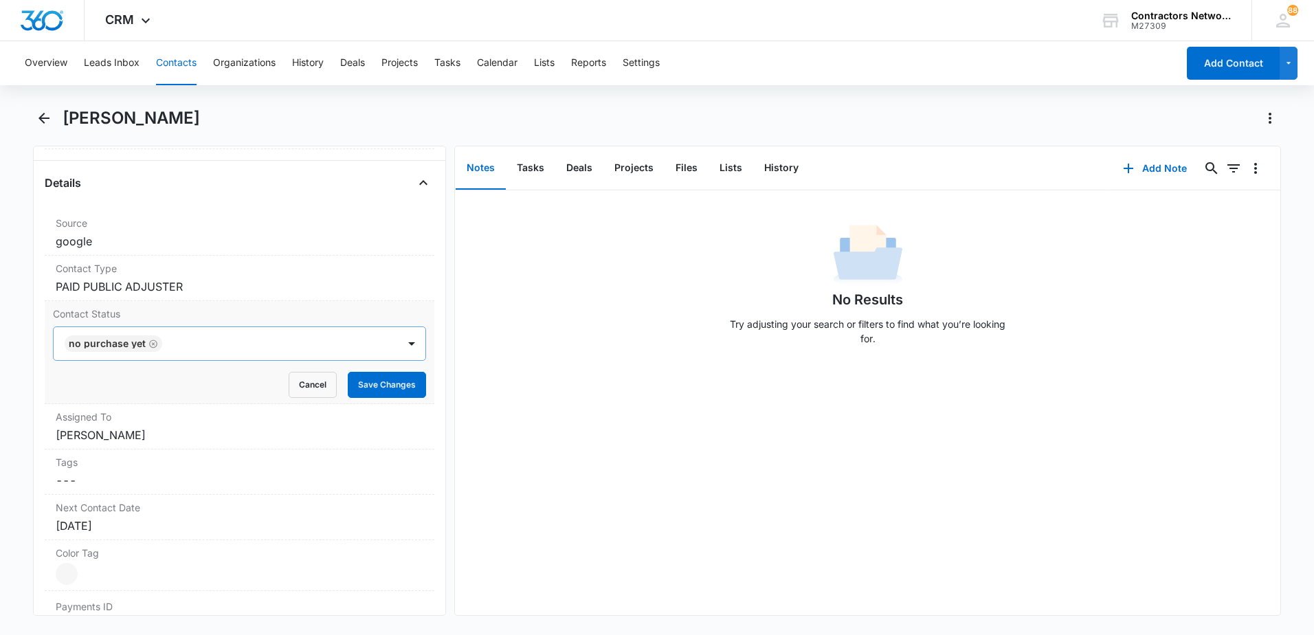
click at [152, 344] on icon "Remove No Purchase Yet" at bounding box center [153, 343] width 8 height 8
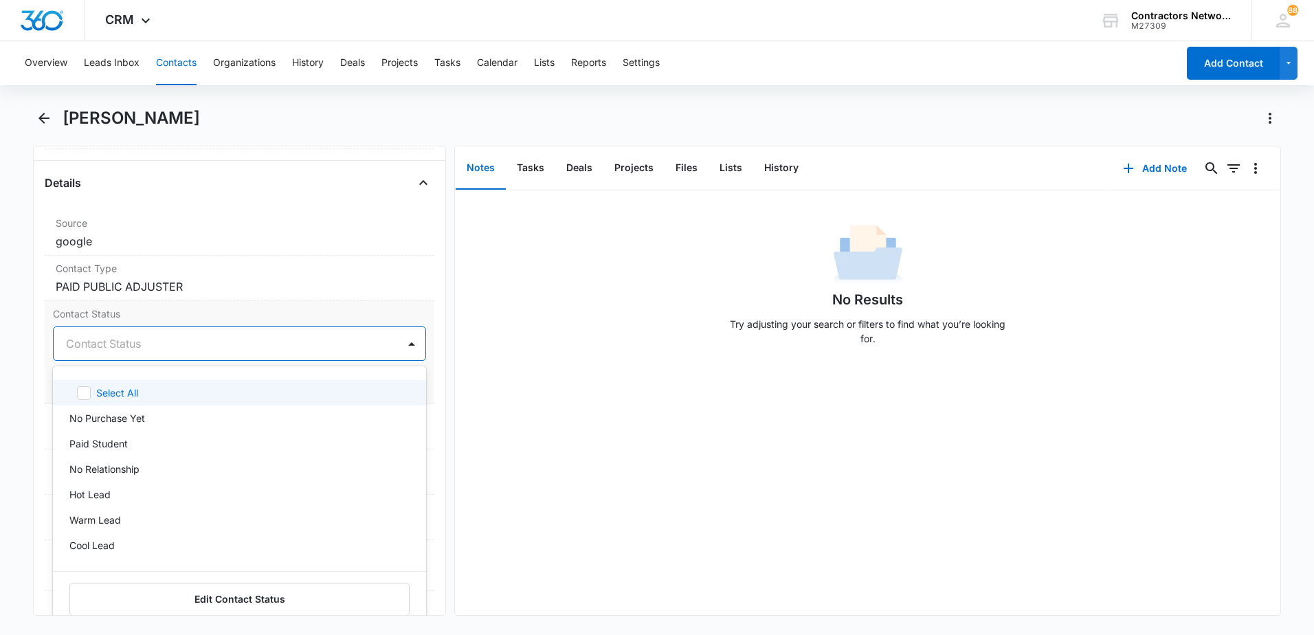
click at [150, 346] on div at bounding box center [223, 343] width 314 height 19
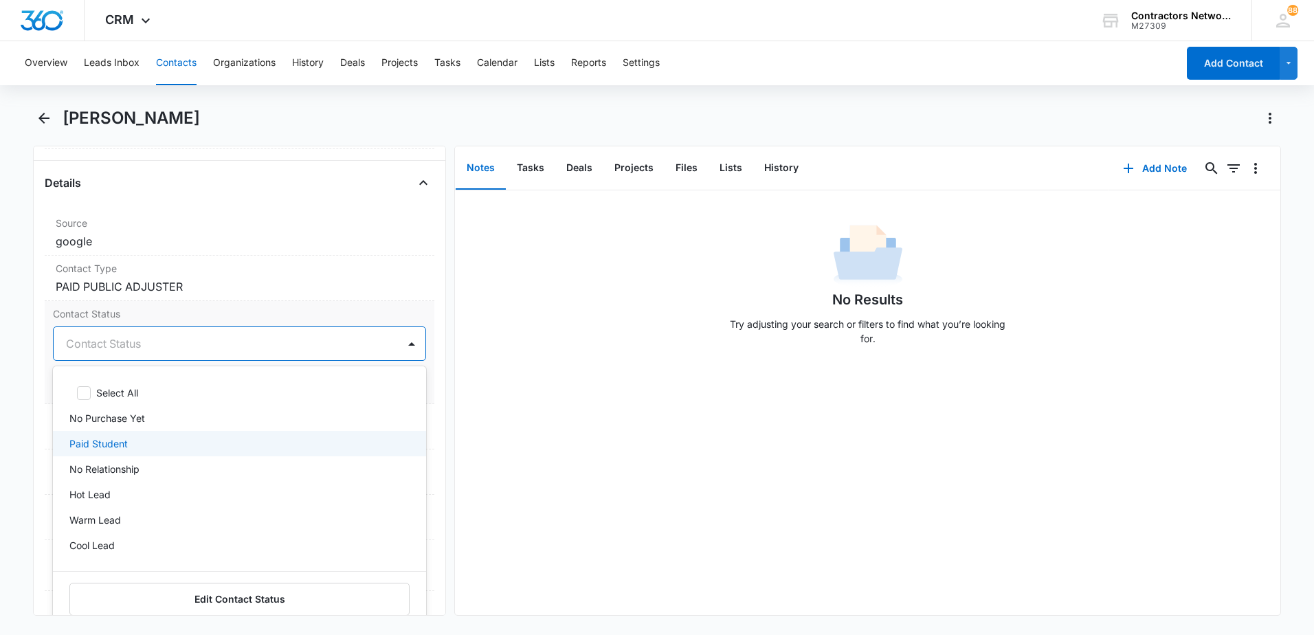
click at [145, 447] on div "Paid Student" at bounding box center [237, 443] width 337 height 14
click at [496, 438] on div "No Results Try adjusting your search or filters to find what you’re looking for." at bounding box center [867, 402] width 825 height 425
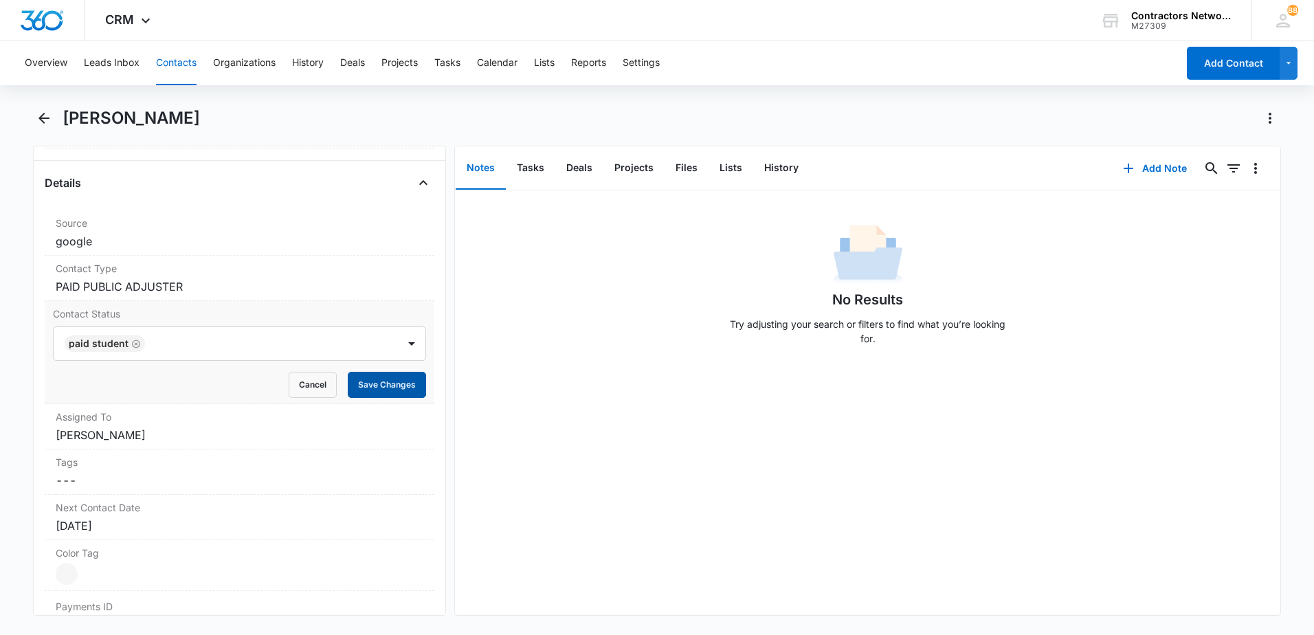
click at [376, 383] on button "Save Changes" at bounding box center [387, 385] width 78 height 26
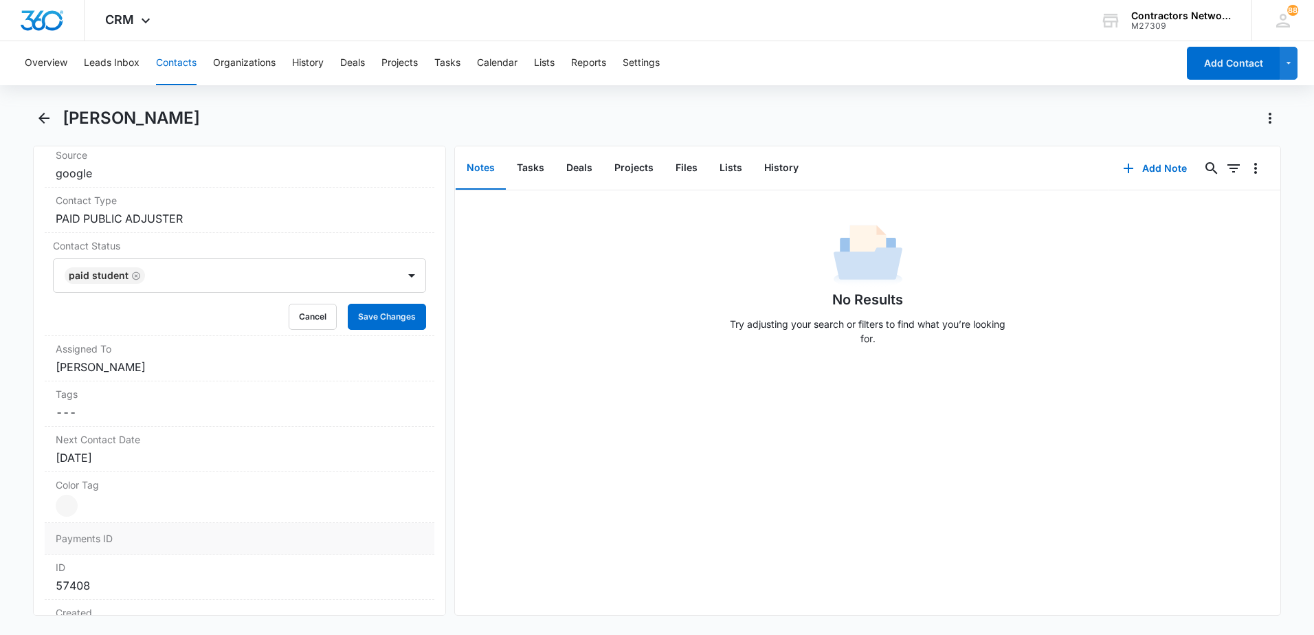
scroll to position [618, 0]
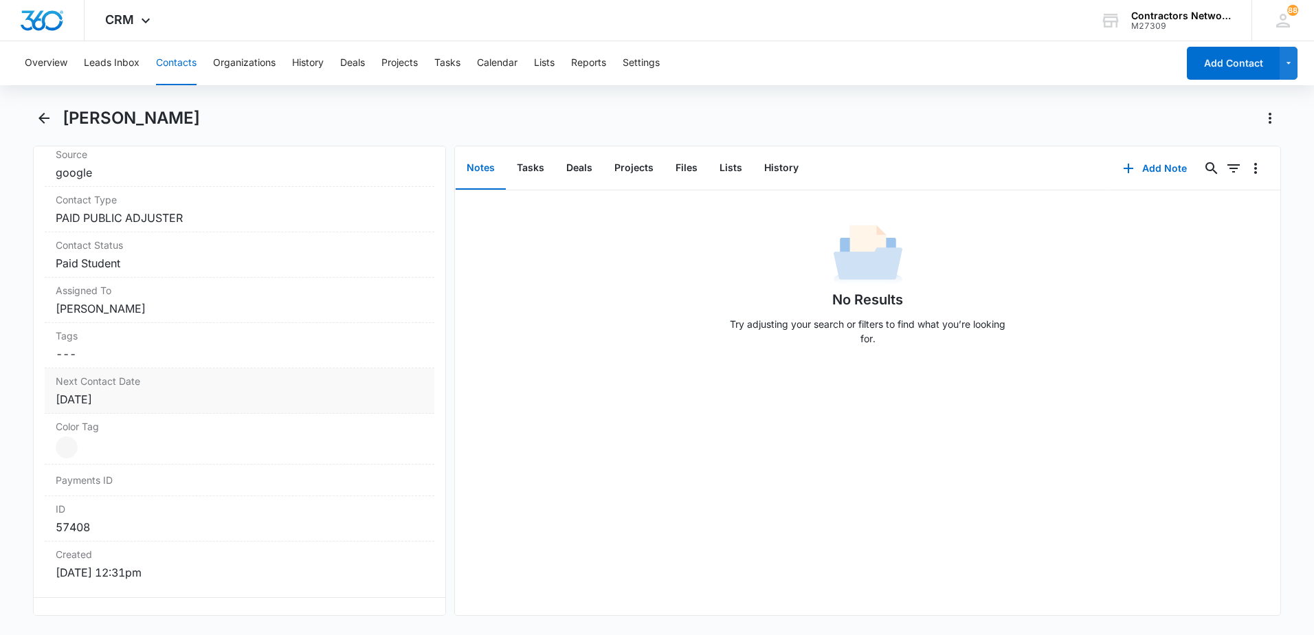
click at [164, 398] on div "[DATE]" at bounding box center [240, 399] width 368 height 16
click at [174, 432] on div "[DATE]" at bounding box center [132, 427] width 113 height 15
click at [363, 506] on button "Save Changes" at bounding box center [387, 504] width 78 height 26
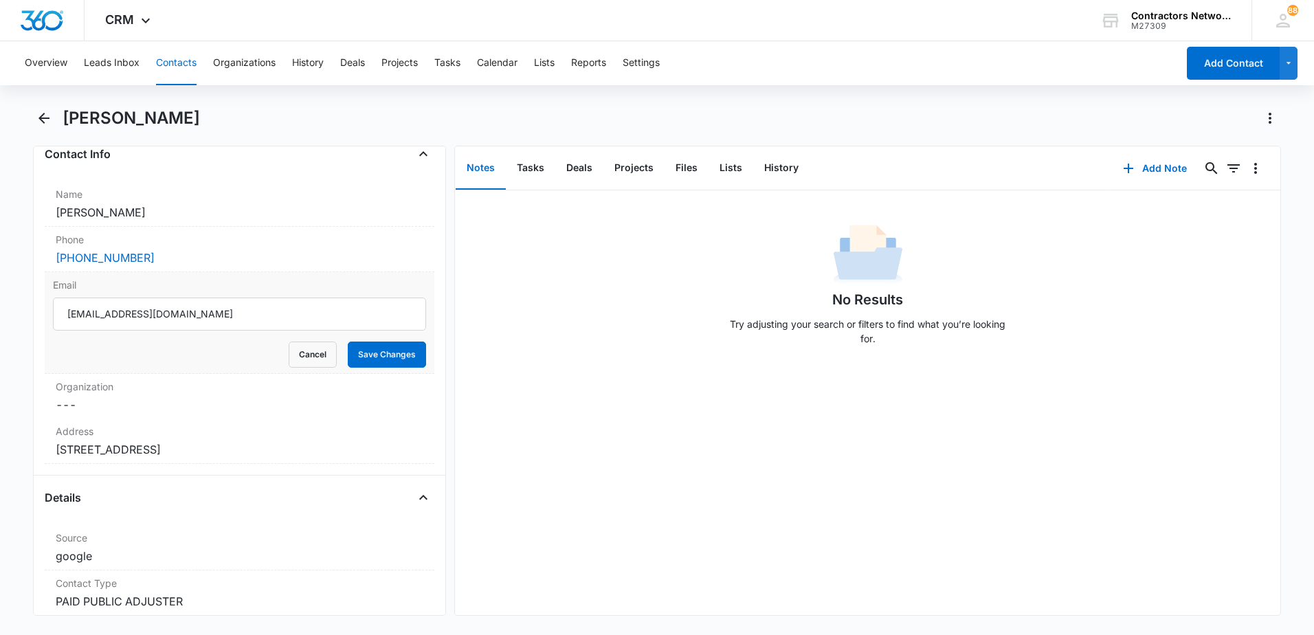
scroll to position [206, 0]
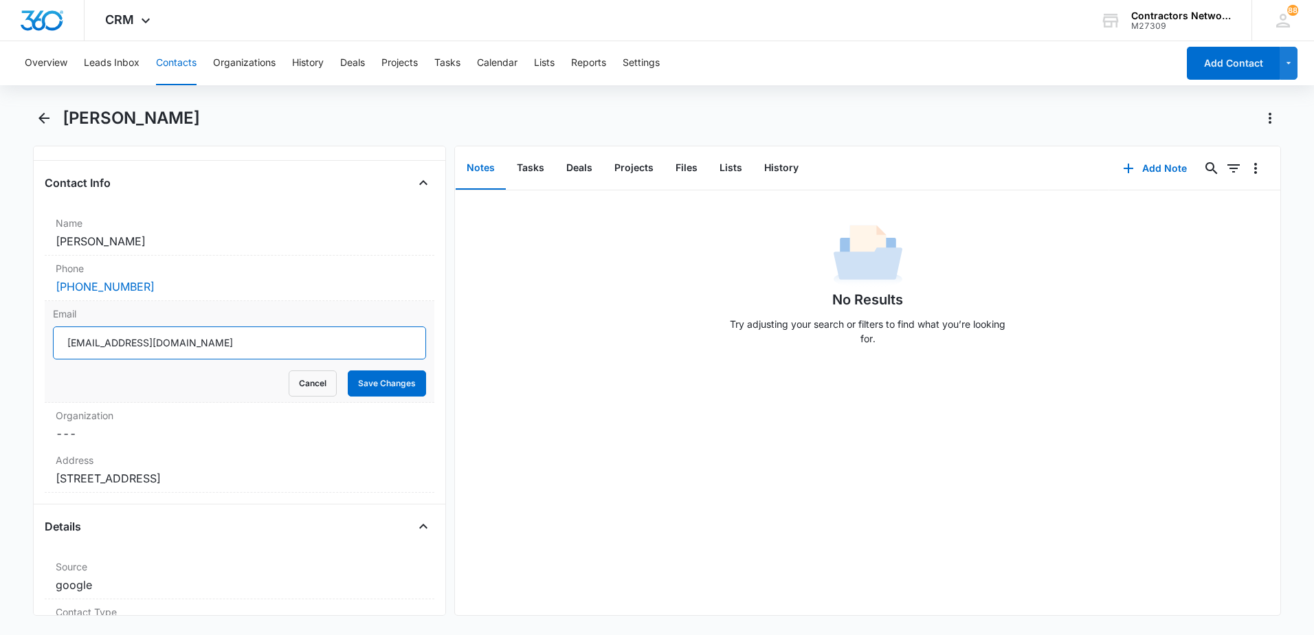
click at [258, 343] on input "[EMAIL_ADDRESS][DOMAIN_NAME]" at bounding box center [239, 342] width 373 height 33
